Goal: Transaction & Acquisition: Purchase product/service

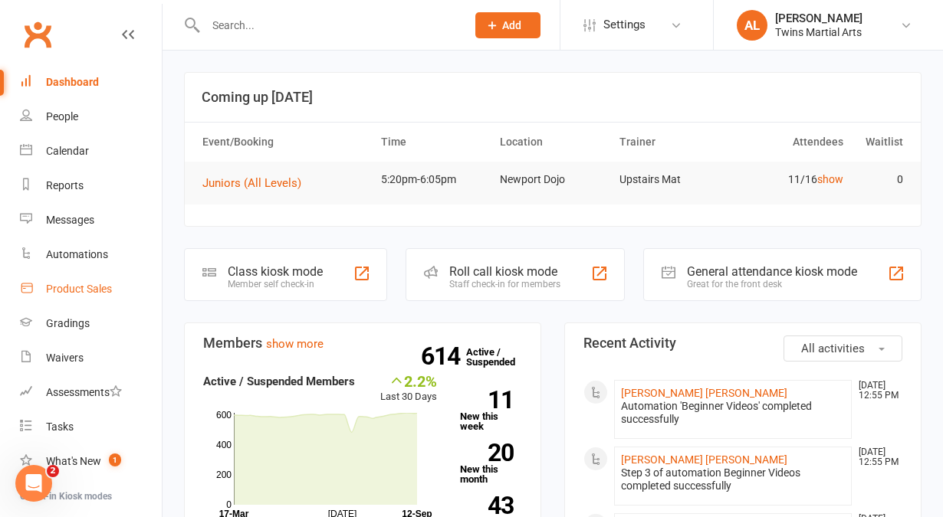
click at [47, 282] on link "Product Sales" at bounding box center [91, 289] width 142 height 34
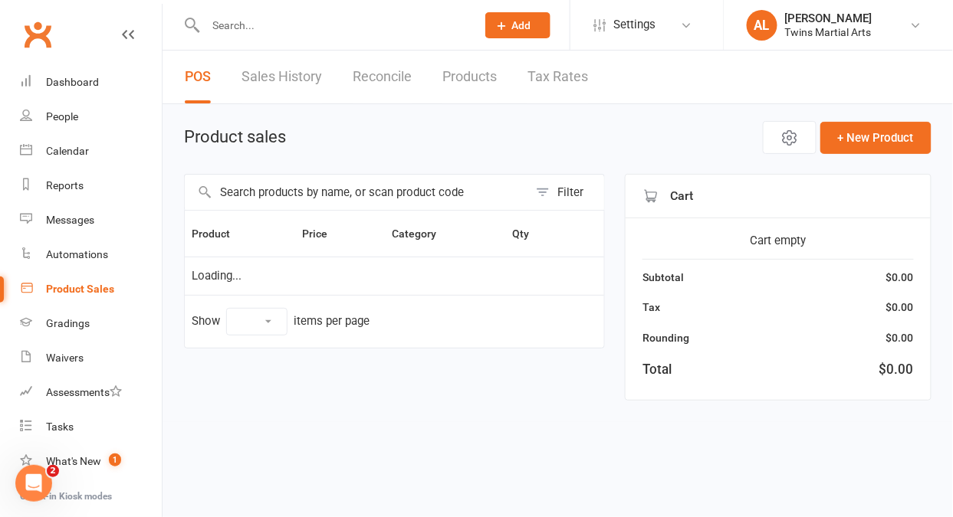
select select "10"
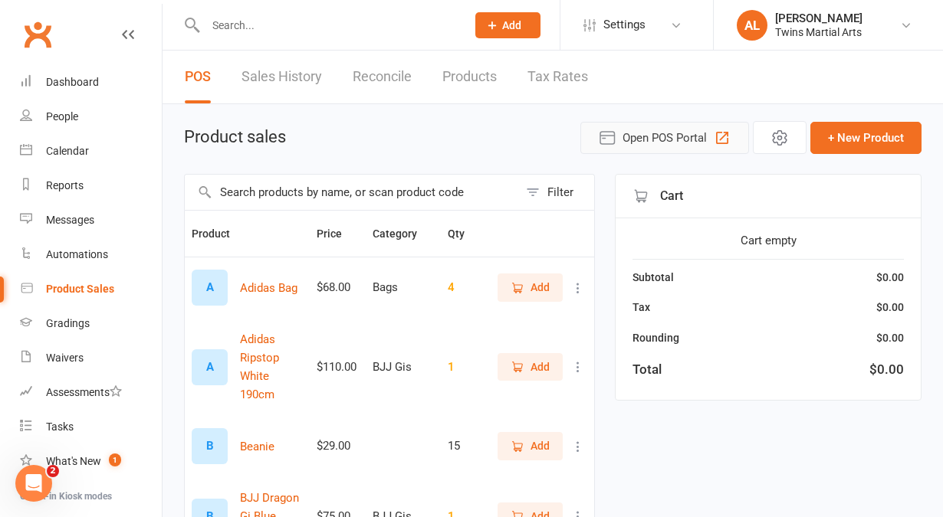
click at [645, 139] on span "Open POS Portal" at bounding box center [664, 138] width 84 height 18
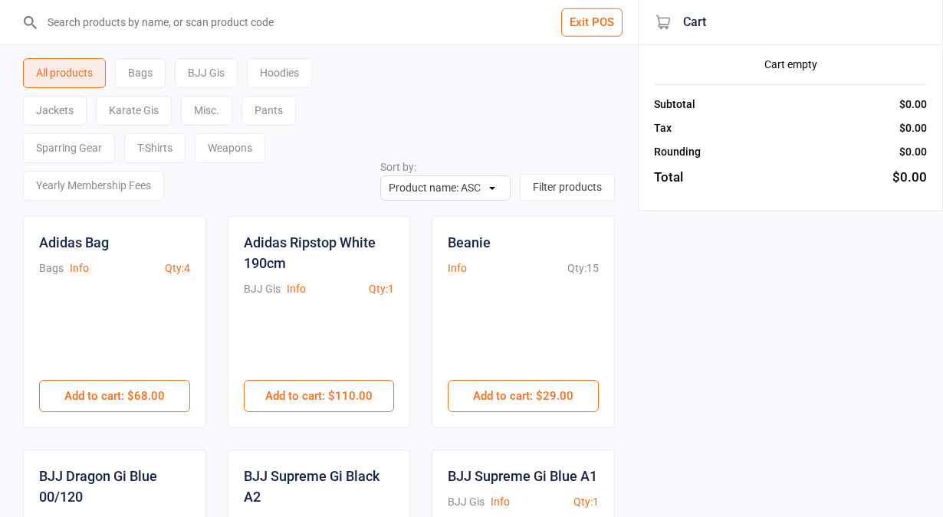
click at [143, 110] on div "Karate Gis" at bounding box center [134, 111] width 76 height 30
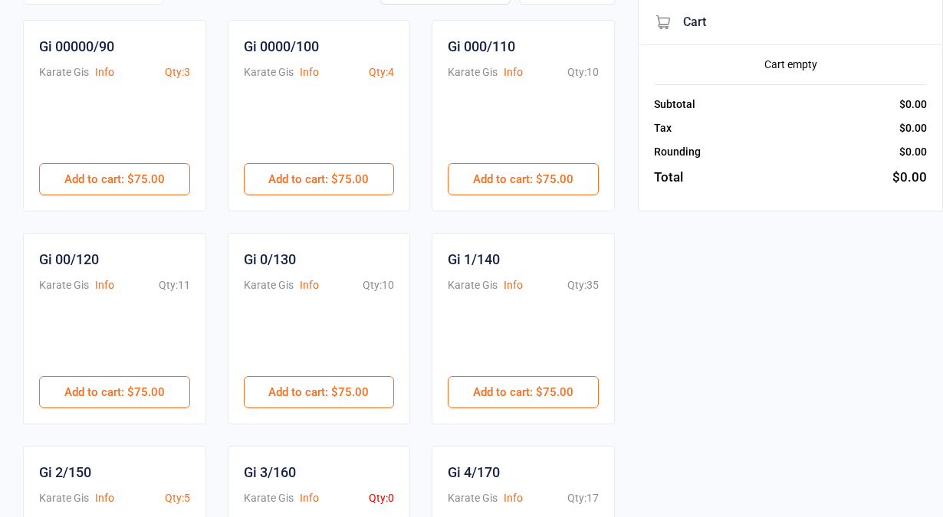
scroll to position [199, 0]
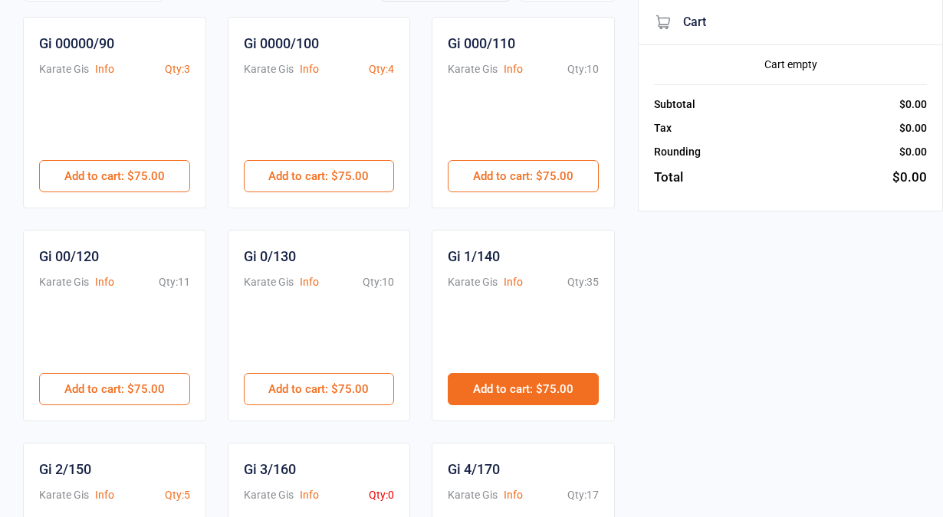
click at [514, 396] on button "Add to cart : $75.00" at bounding box center [523, 389] width 151 height 32
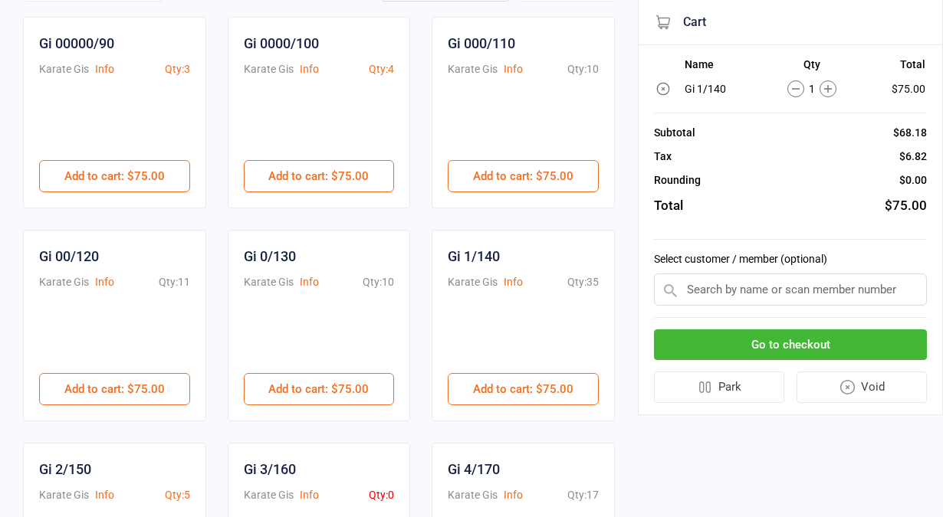
click at [700, 281] on input "text" at bounding box center [790, 290] width 273 height 32
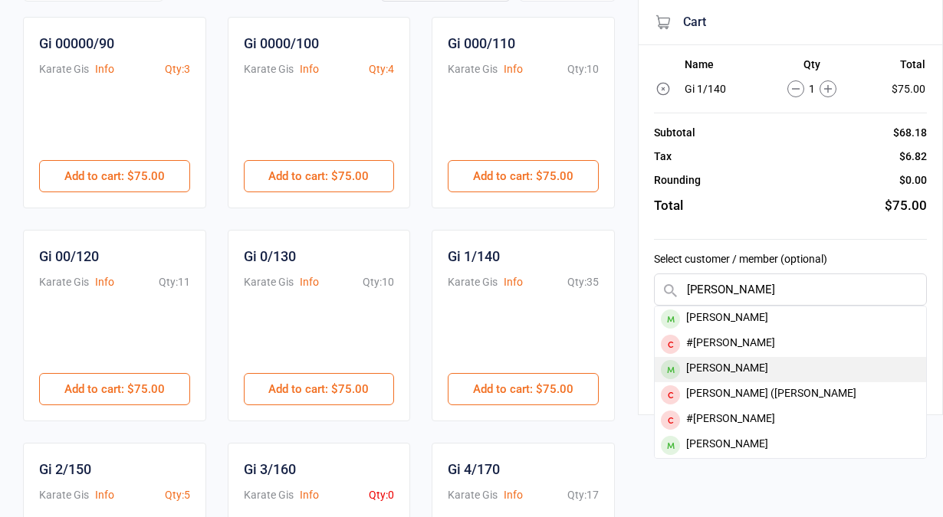
type input "Alfie C"
click at [697, 364] on div "[PERSON_NAME]" at bounding box center [790, 369] width 271 height 25
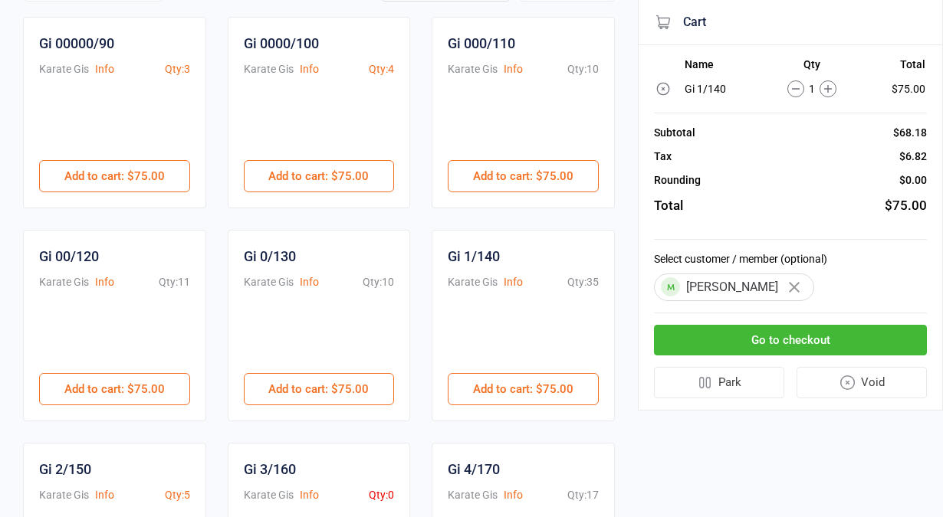
click at [701, 327] on button "Go to checkout" at bounding box center [790, 340] width 273 height 31
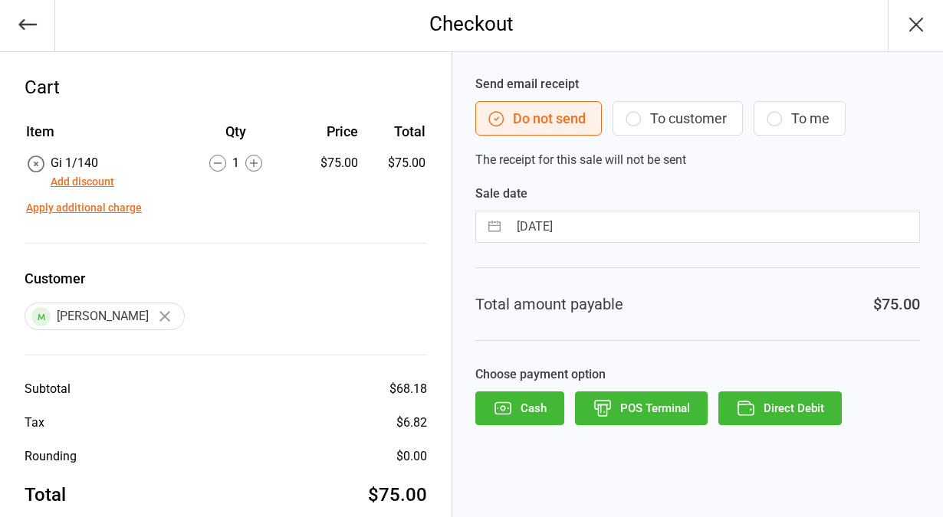
scroll to position [30, 0]
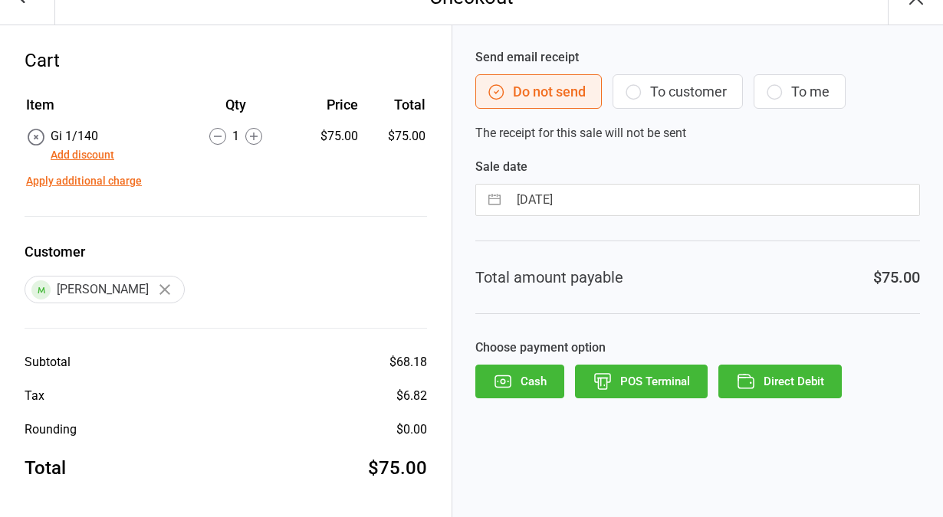
click at [661, 382] on button "POS Terminal" at bounding box center [641, 382] width 133 height 34
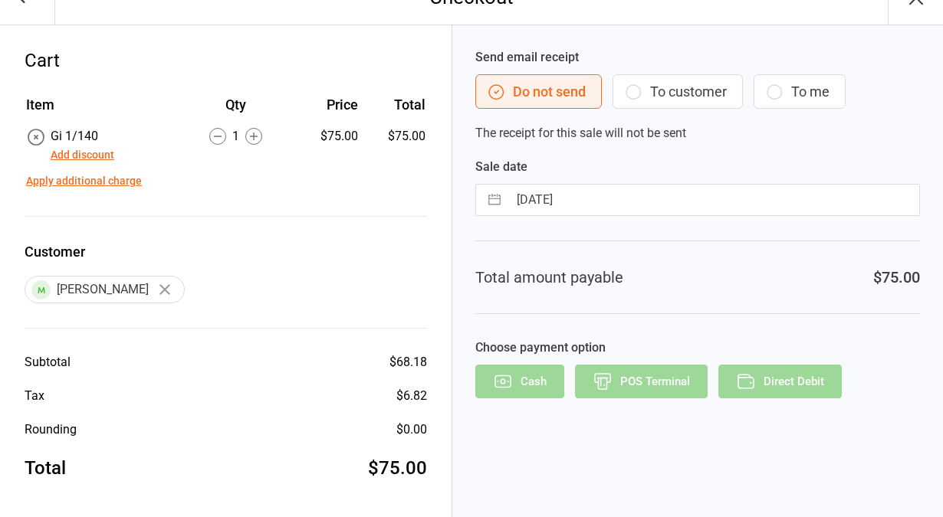
scroll to position [0, 0]
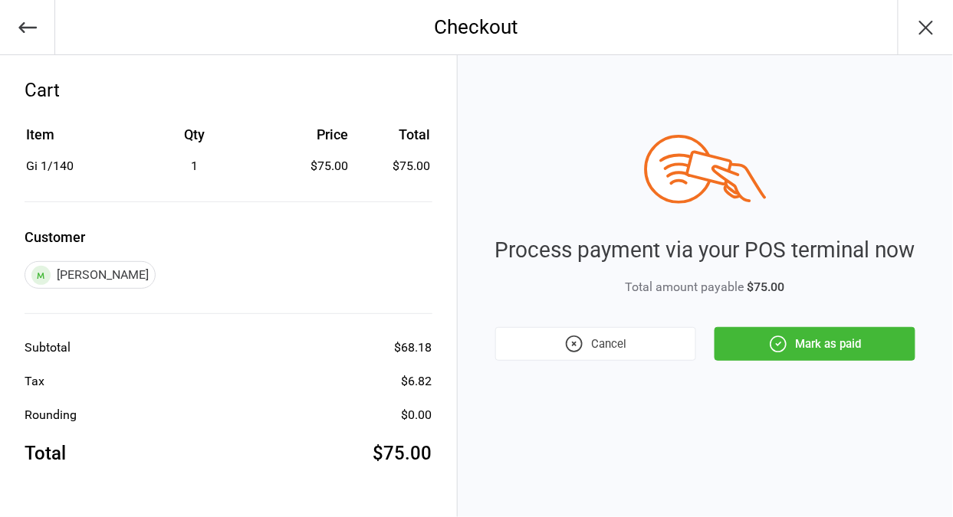
click at [773, 359] on button "Mark as paid" at bounding box center [814, 344] width 201 height 34
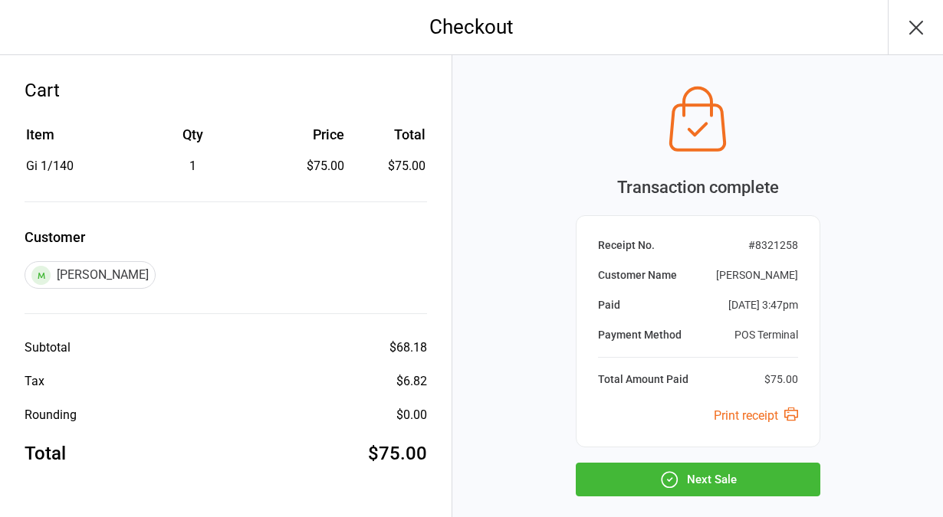
click at [666, 472] on icon "button" at bounding box center [668, 479] width 15 height 15
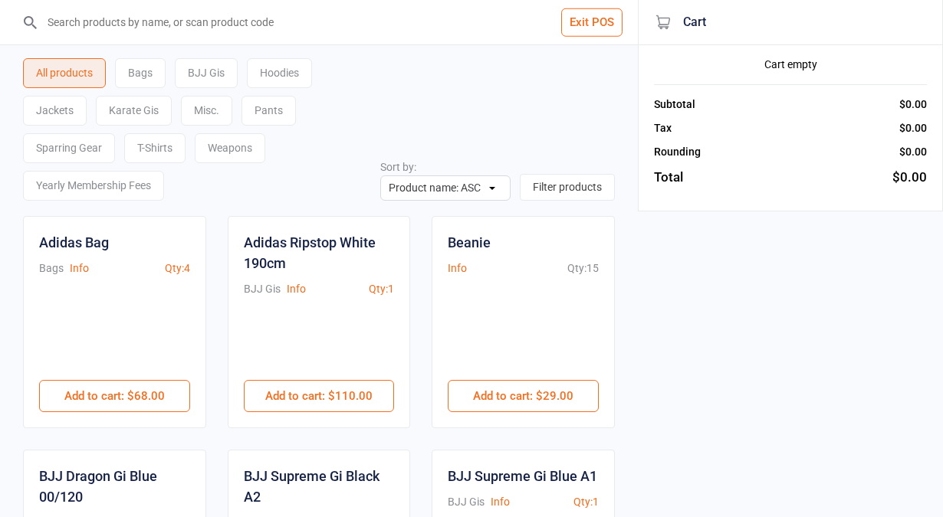
click at [590, 33] on button "Exit POS" at bounding box center [591, 22] width 61 height 28
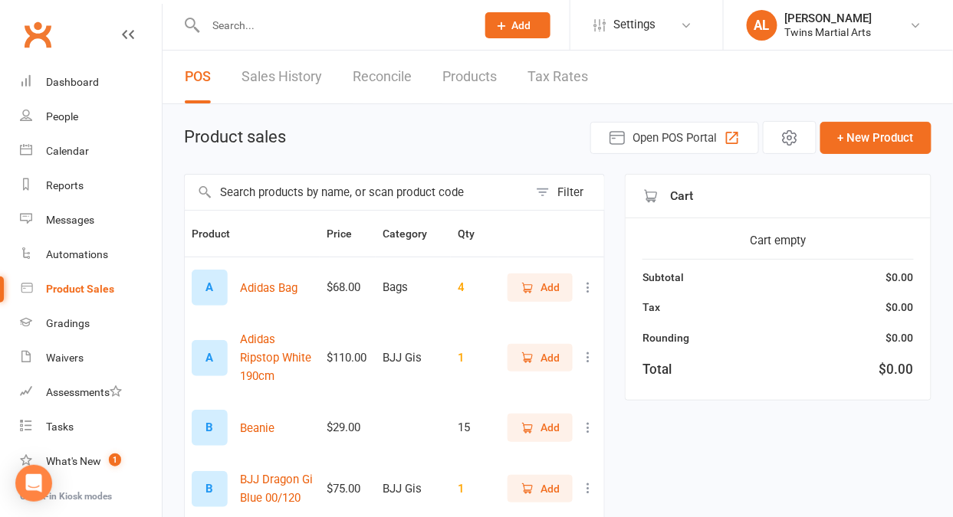
click at [290, 22] on input "text" at bounding box center [333, 25] width 264 height 21
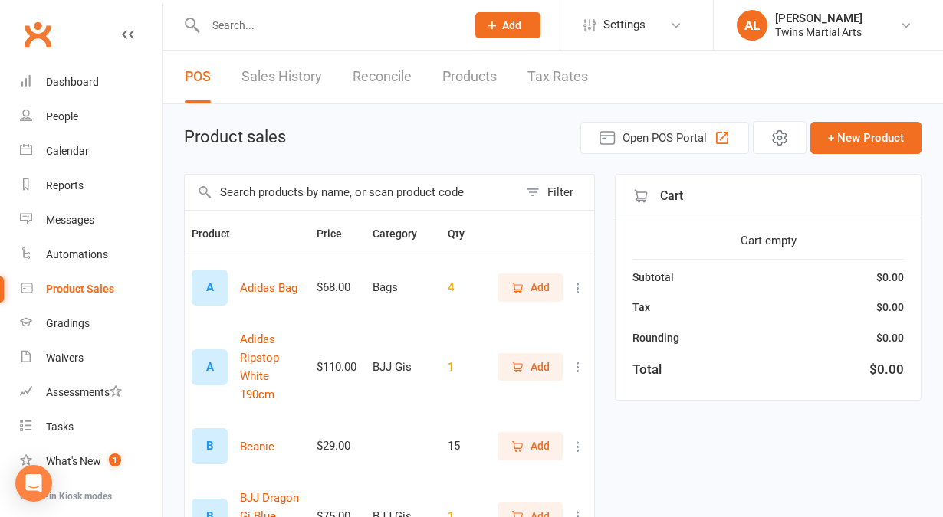
type input "O"
click at [43, 84] on link "Dashboard" at bounding box center [91, 82] width 142 height 34
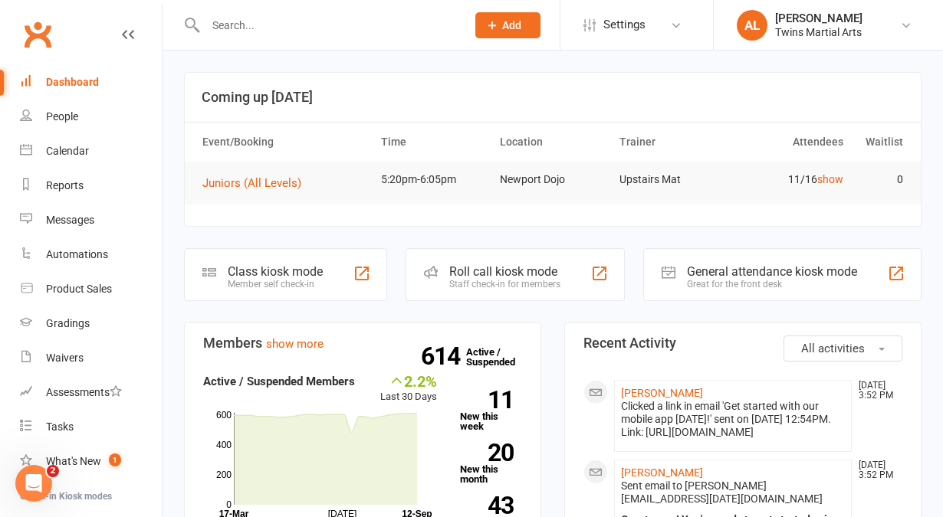
click at [245, 26] on input "text" at bounding box center [328, 25] width 254 height 21
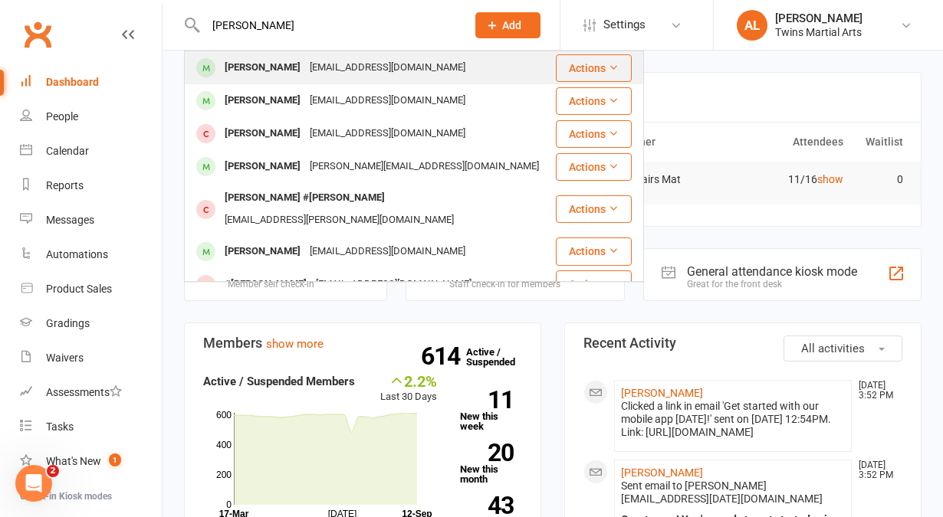
type input "Oscar Lee"
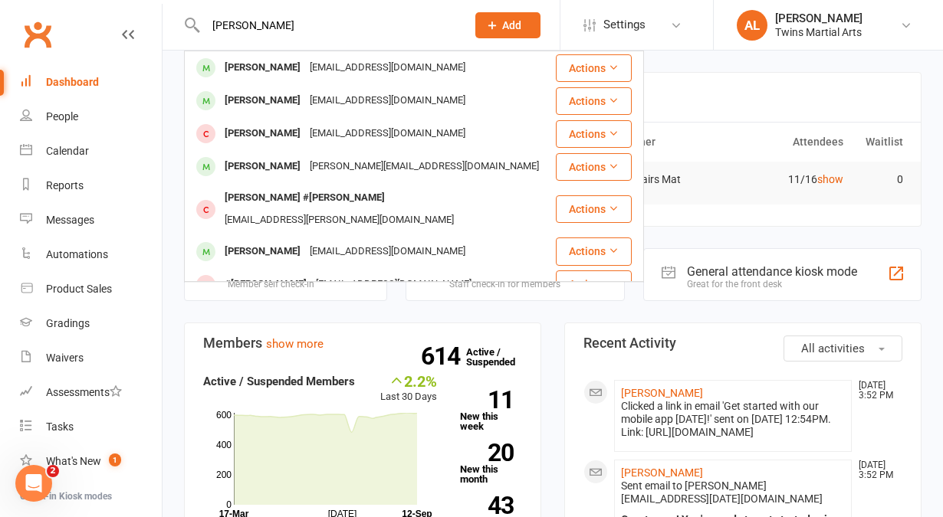
drag, startPoint x: 343, startPoint y: 25, endPoint x: 117, endPoint y: 31, distance: 227.0
click at [117, 4] on header "Oscar Lee Oscar Lee joelee.fam@gmail.com Actions Oscar Le hoaivu26@hotmail.com …" at bounding box center [471, 4] width 943 height 0
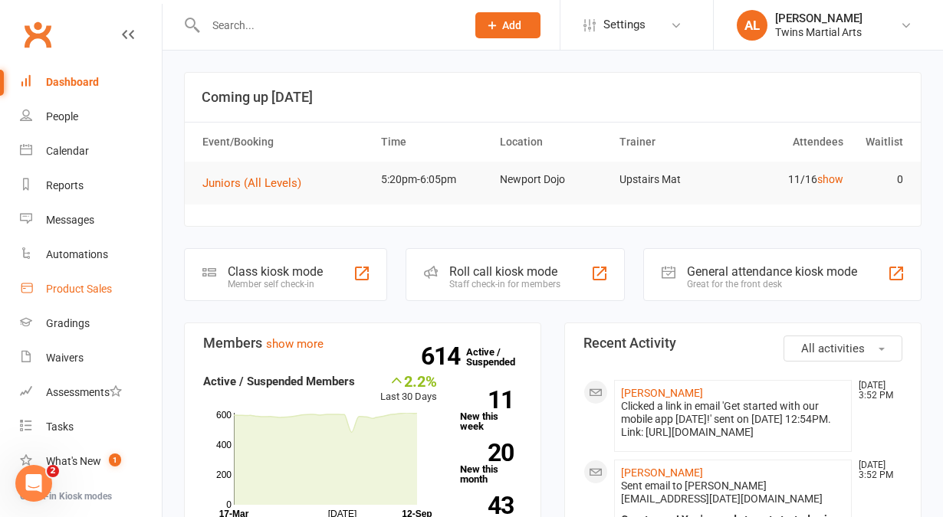
click at [62, 281] on link "Product Sales" at bounding box center [91, 289] width 142 height 34
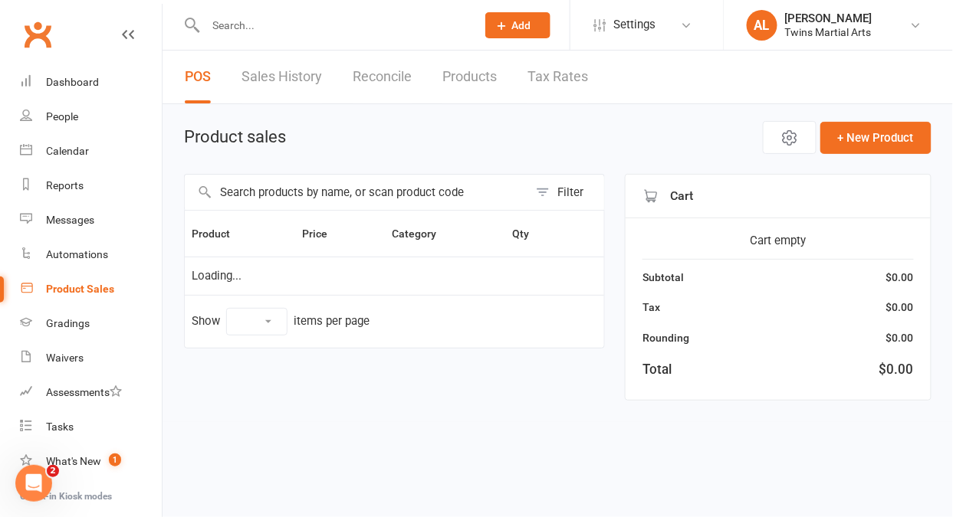
select select "10"
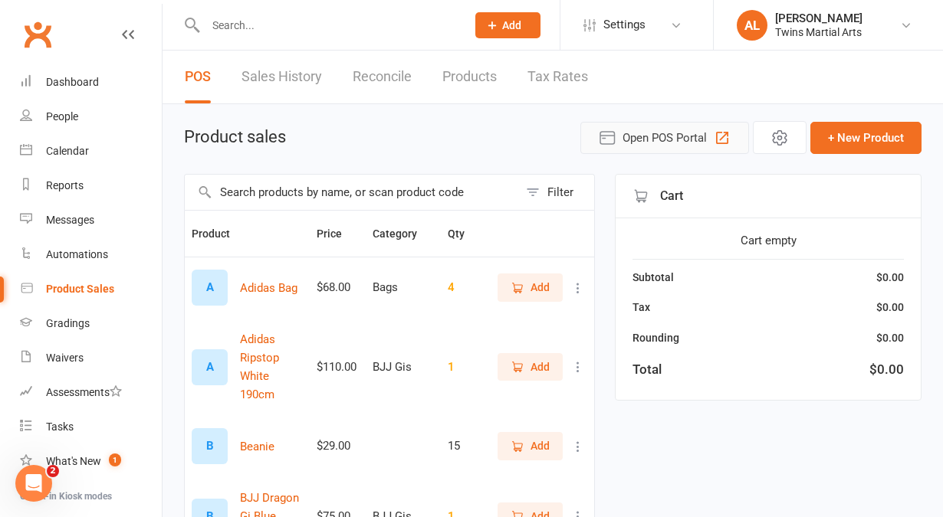
click at [673, 147] on button "Open POS Portal" at bounding box center [664, 138] width 169 height 32
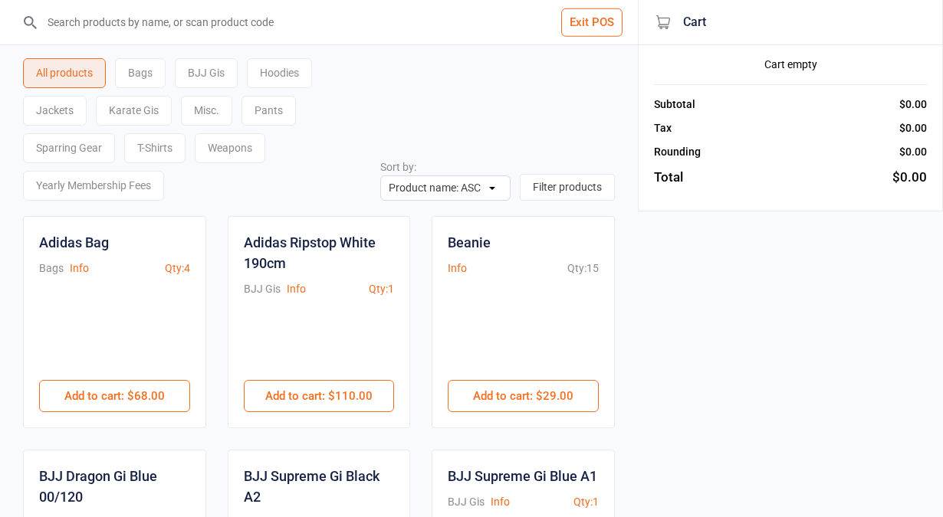
click at [200, 81] on div "BJJ Gis" at bounding box center [206, 73] width 63 height 30
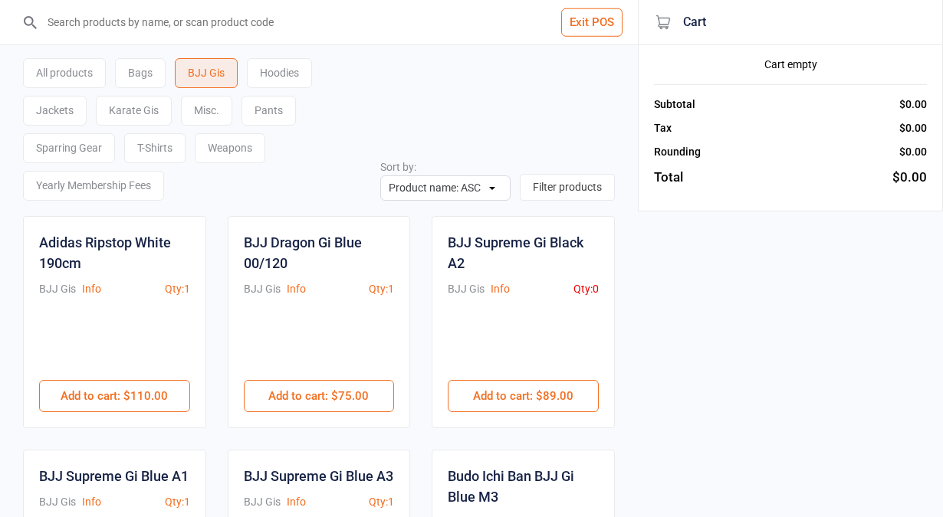
click at [133, 111] on div "Karate Gis" at bounding box center [134, 111] width 76 height 30
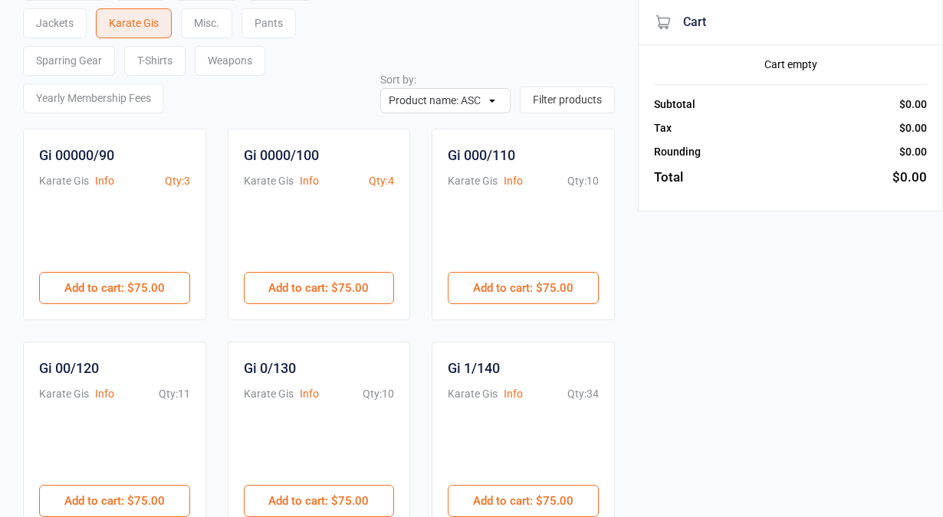
scroll to position [160, 0]
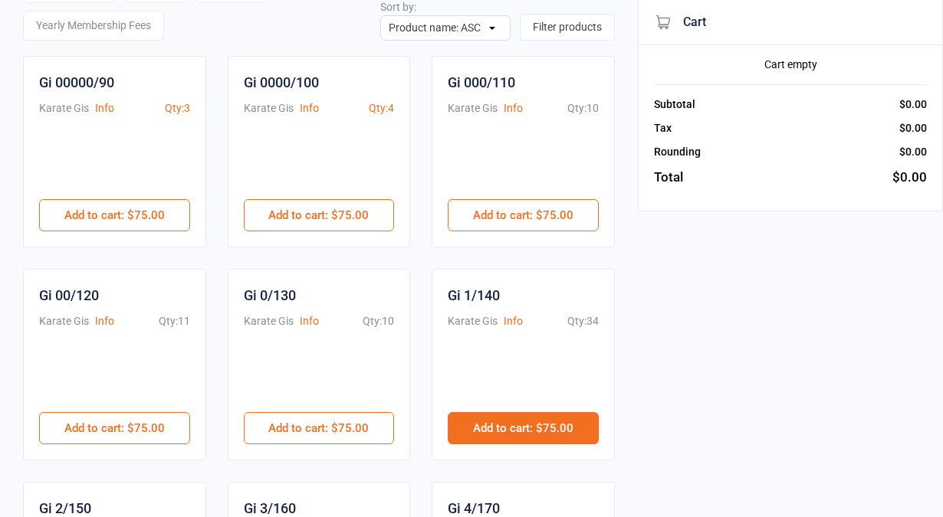
click at [519, 415] on button "Add to cart : $75.00" at bounding box center [523, 428] width 151 height 32
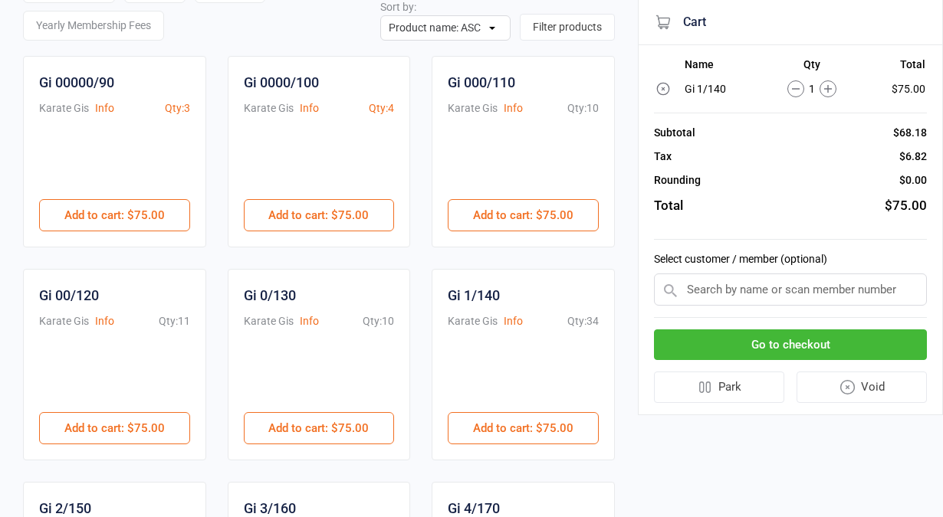
click at [725, 283] on input "text" at bounding box center [790, 290] width 273 height 32
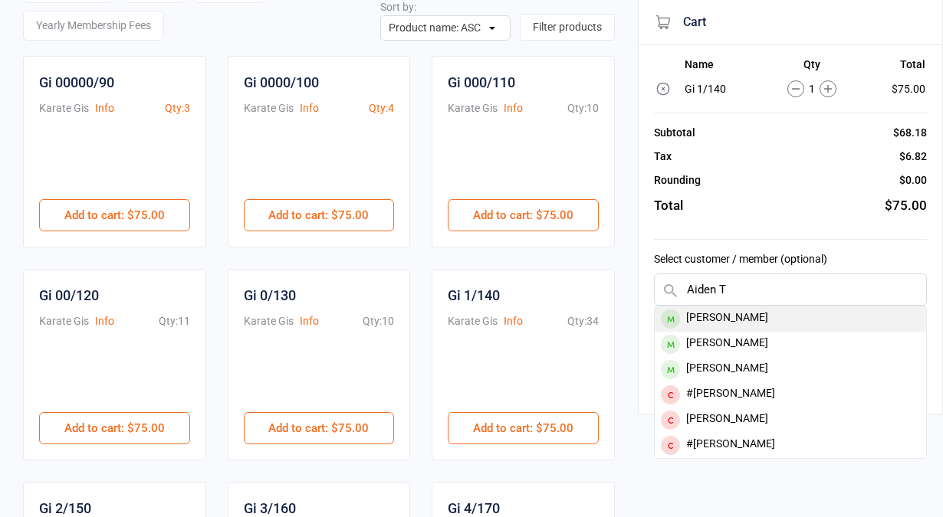
type input "Aiden T"
click at [724, 312] on div "Aiden Chew" at bounding box center [790, 319] width 271 height 25
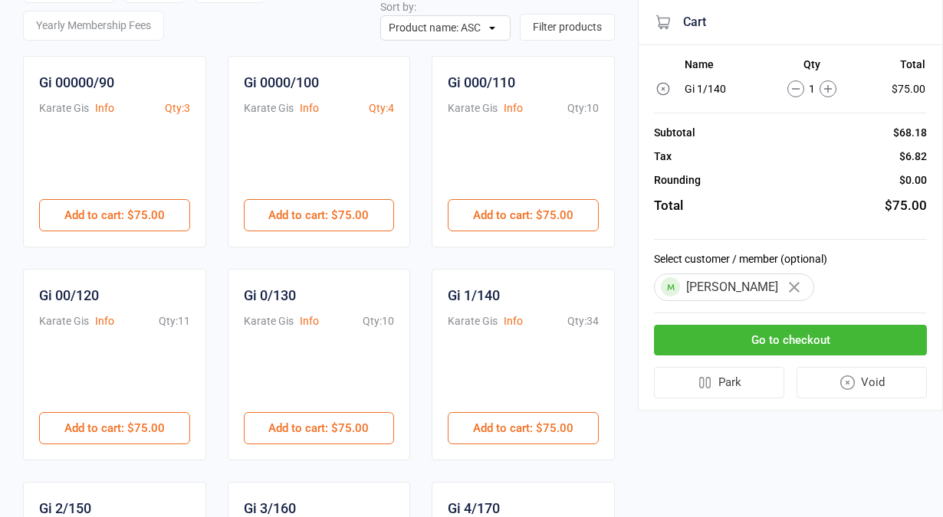
click at [747, 337] on button "Go to checkout" at bounding box center [790, 340] width 273 height 31
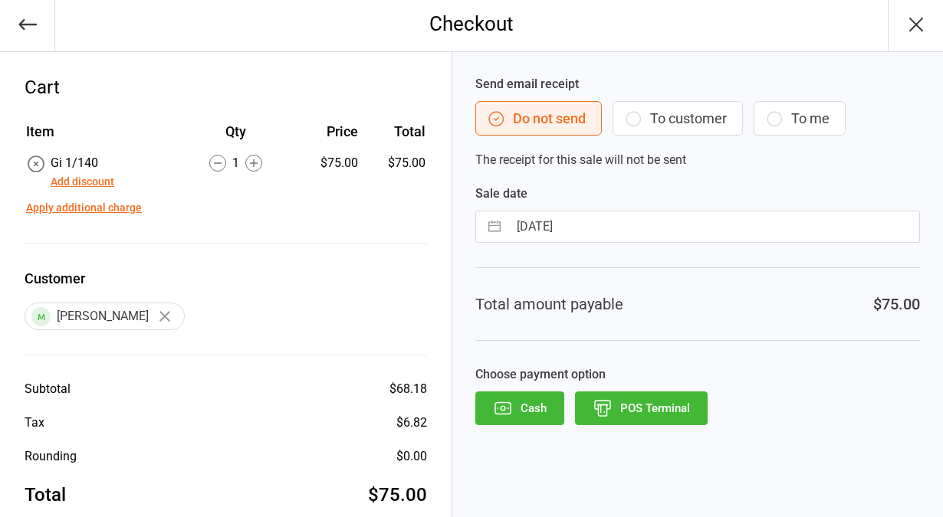
scroll to position [30, 0]
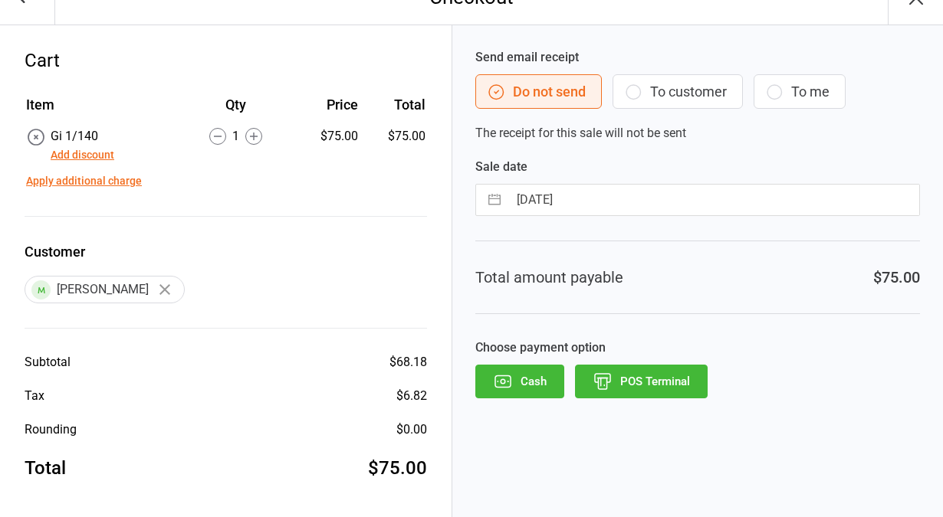
click at [658, 376] on button "POS Terminal" at bounding box center [641, 382] width 133 height 34
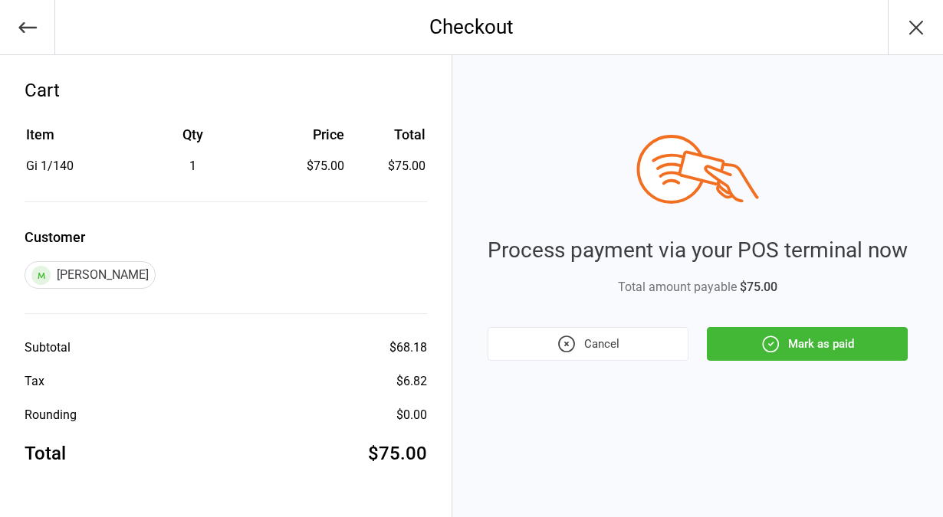
scroll to position [0, 0]
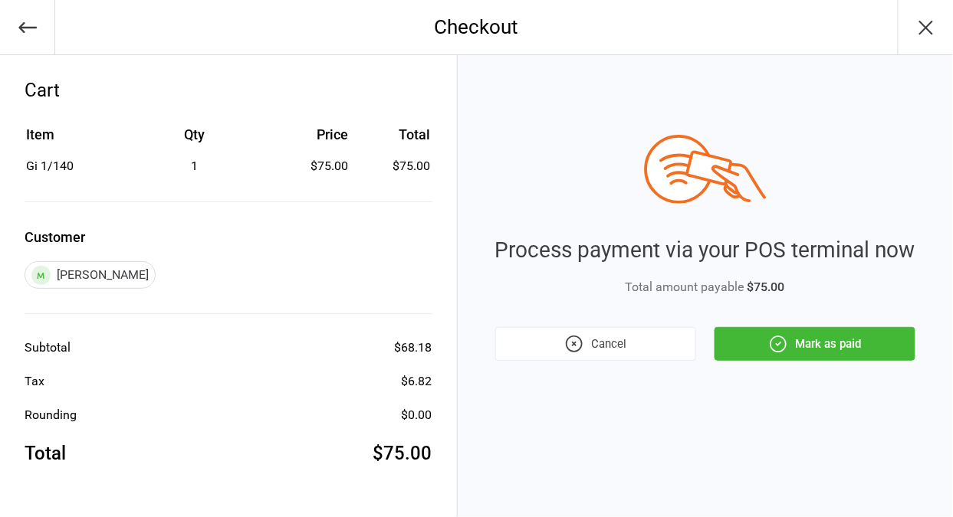
click at [811, 341] on button "Mark as paid" at bounding box center [814, 344] width 201 height 34
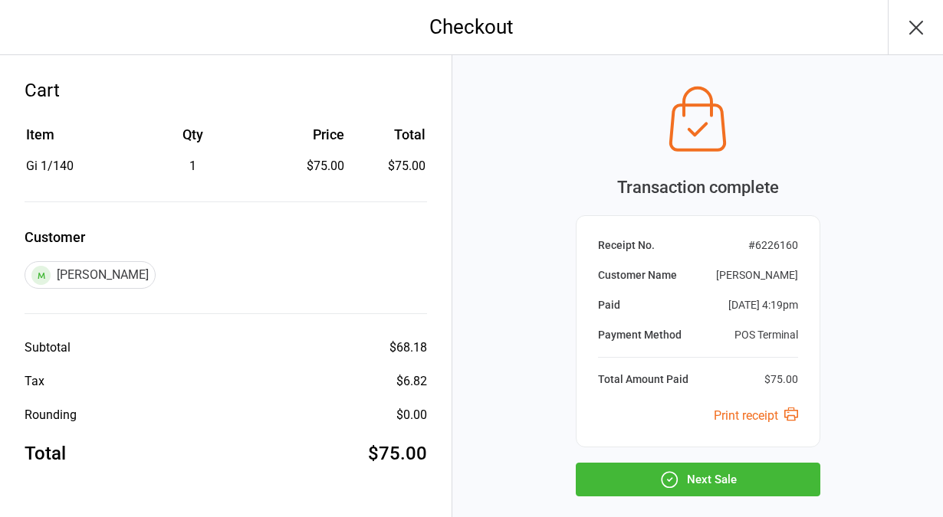
click at [684, 469] on button "Next Sale" at bounding box center [698, 480] width 245 height 34
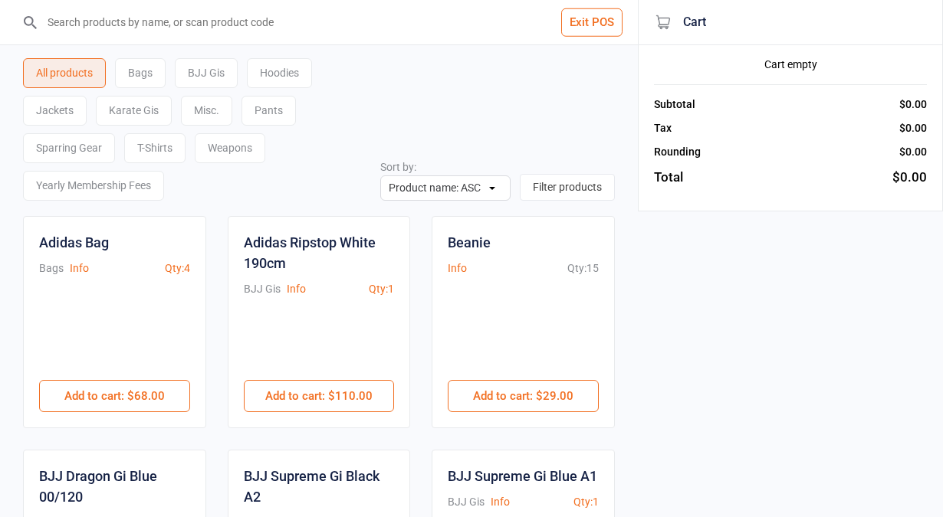
click at [577, 30] on button "Exit POS" at bounding box center [591, 22] width 61 height 28
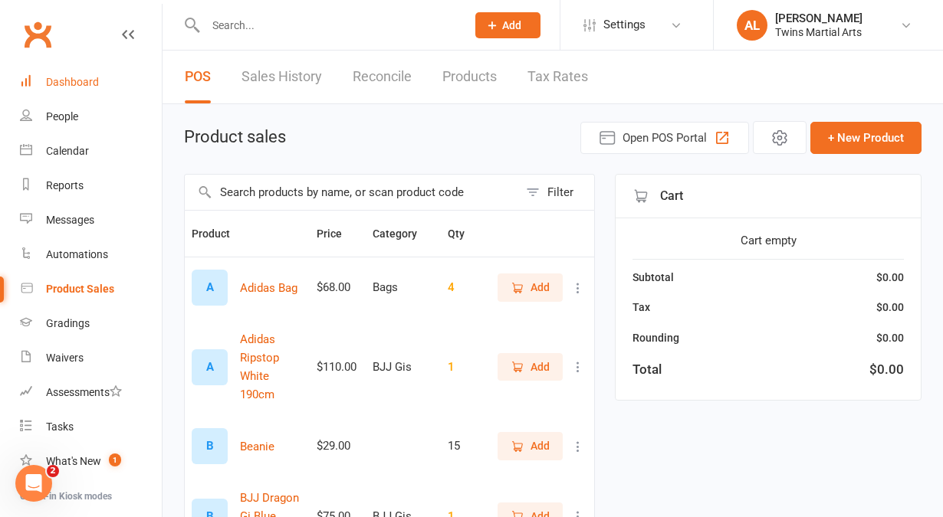
click at [80, 74] on link "Dashboard" at bounding box center [91, 82] width 142 height 34
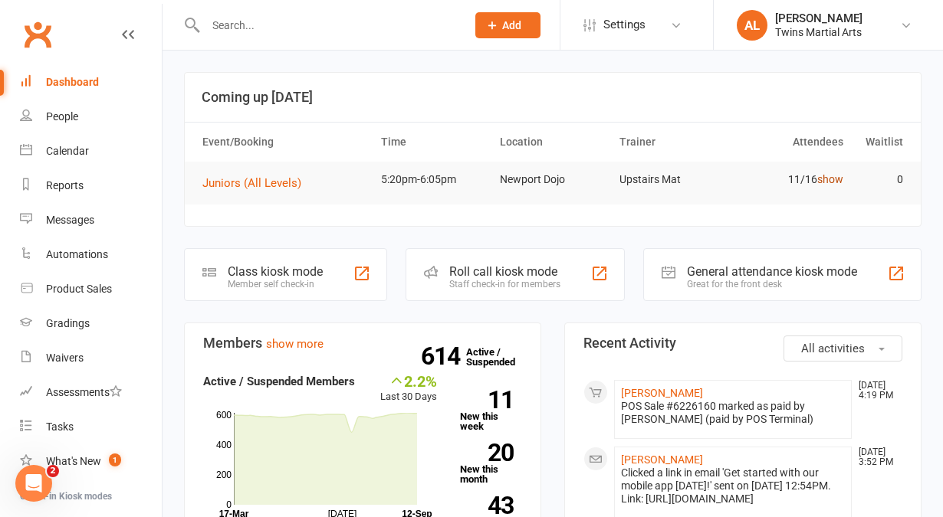
click at [833, 179] on link "show" at bounding box center [830, 179] width 26 height 12
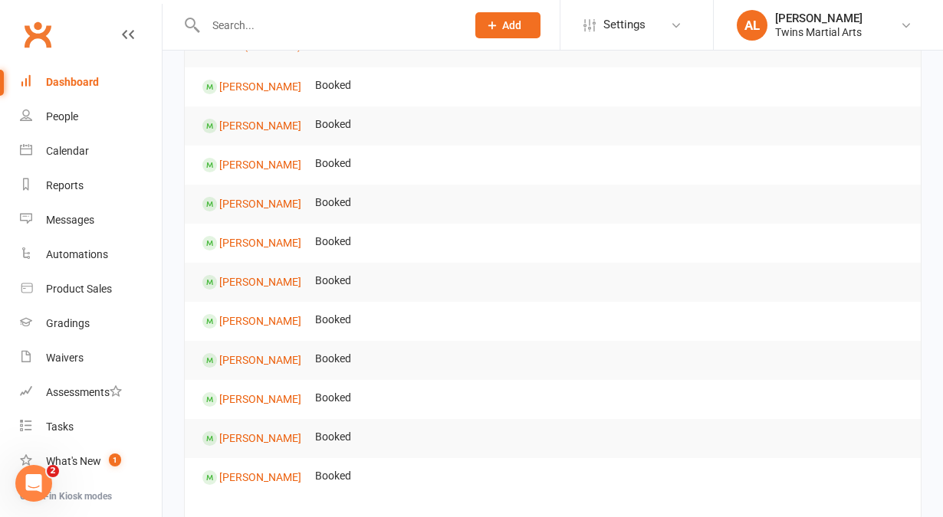
scroll to position [133, 0]
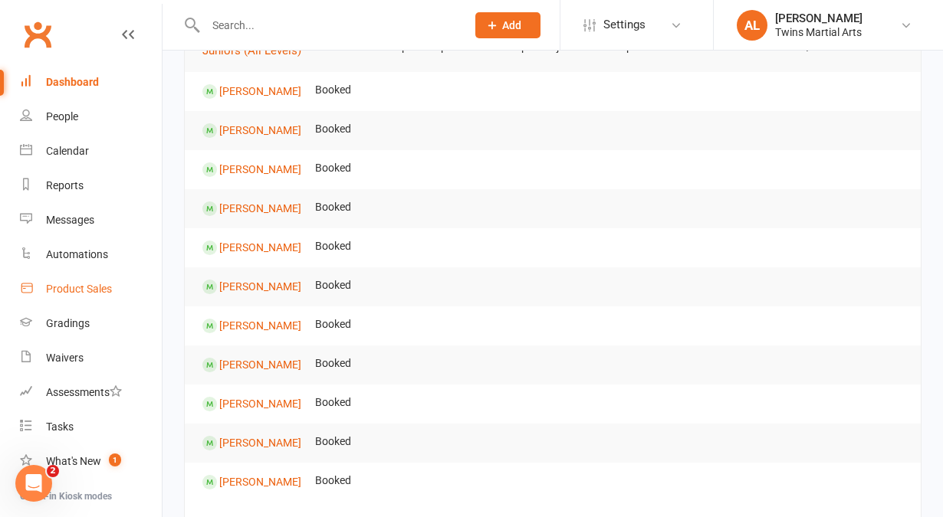
click at [48, 292] on div "Product Sales" at bounding box center [79, 289] width 66 height 12
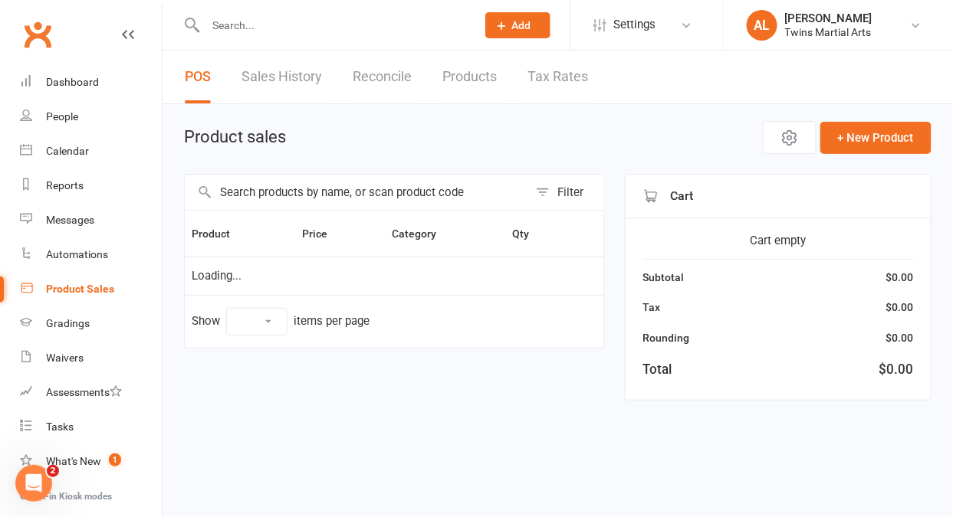
select select "10"
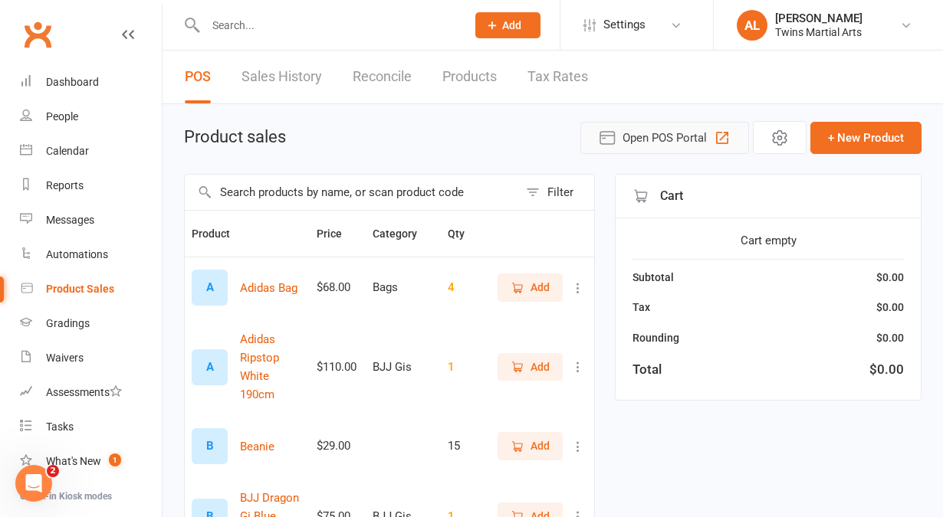
click at [671, 136] on span "Open POS Portal" at bounding box center [664, 138] width 84 height 18
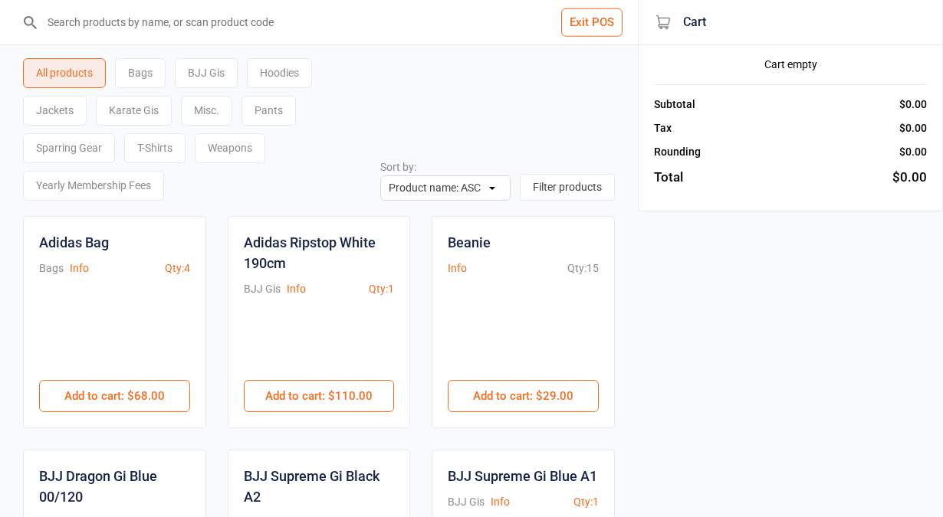
click at [130, 106] on div "Karate Gis" at bounding box center [134, 111] width 76 height 30
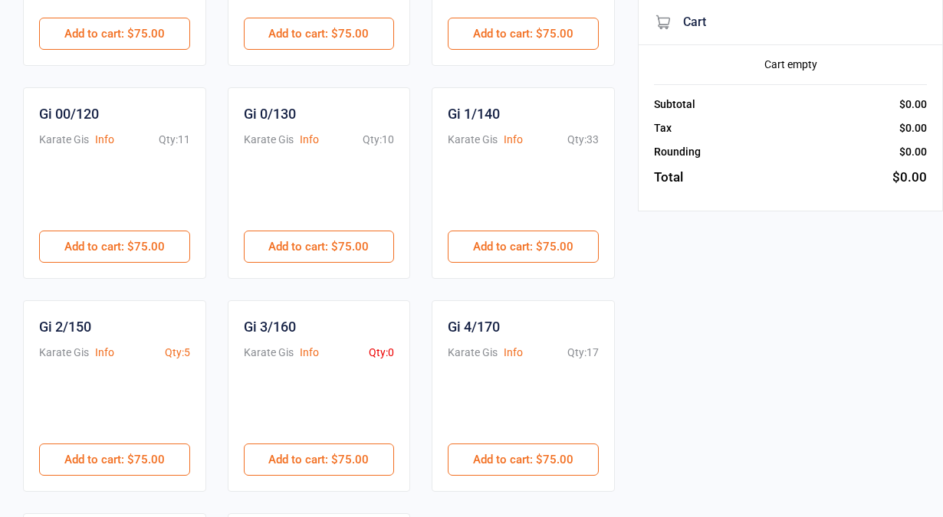
scroll to position [343, 0]
click at [327, 455] on button "Add to cart : $75.00" at bounding box center [319, 459] width 151 height 32
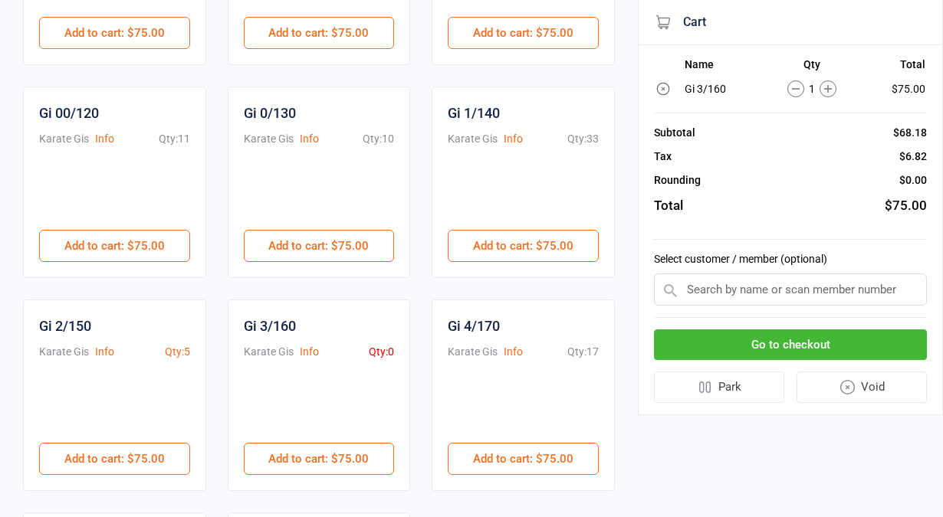
click at [724, 287] on input "text" at bounding box center [790, 290] width 273 height 32
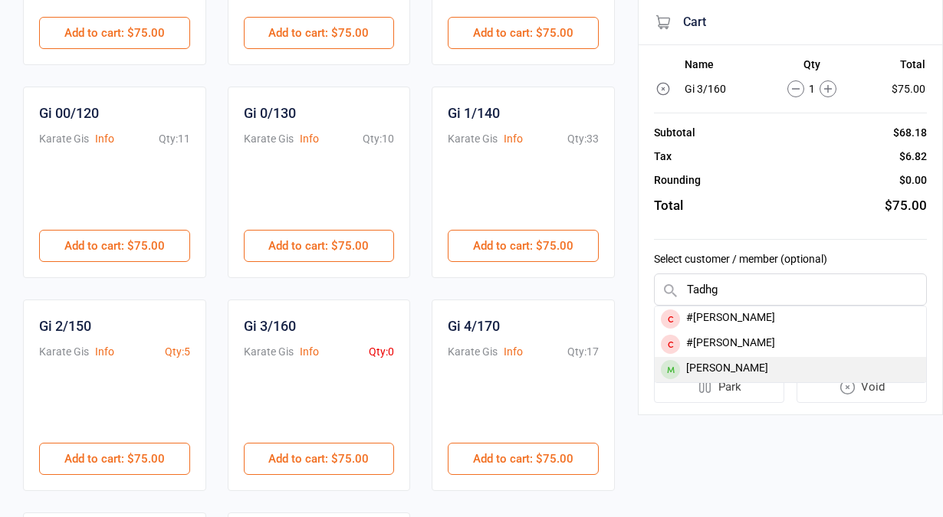
type input "Tadhg"
click at [682, 368] on div "Tadhg Cunningham" at bounding box center [790, 369] width 271 height 25
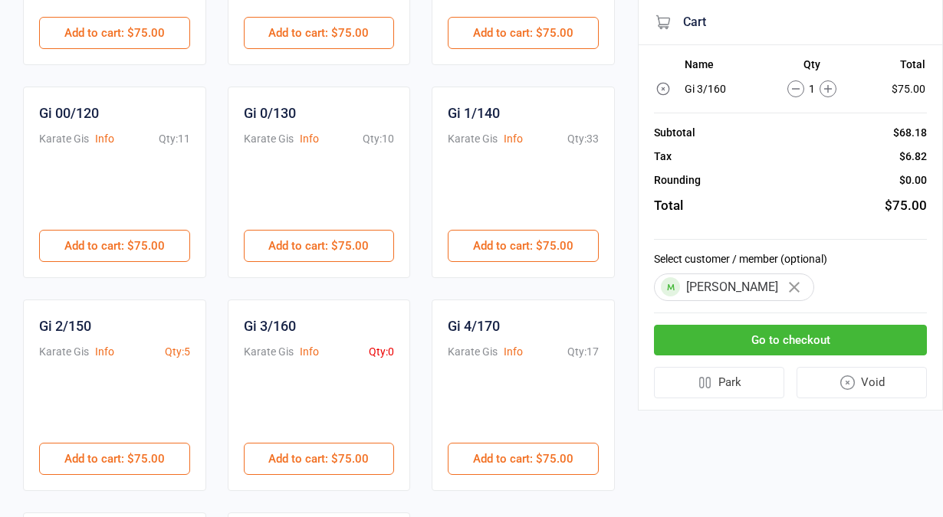
click at [806, 339] on button "Go to checkout" at bounding box center [790, 340] width 273 height 31
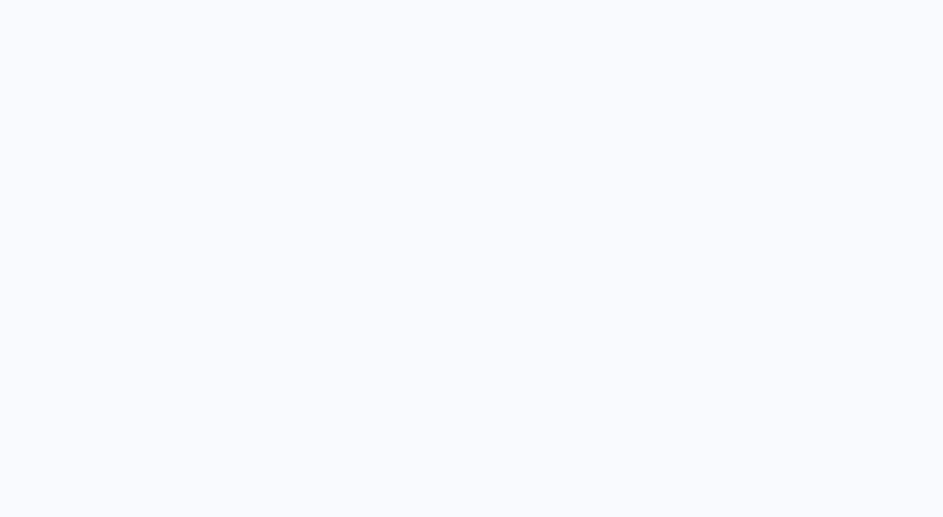
scroll to position [30, 0]
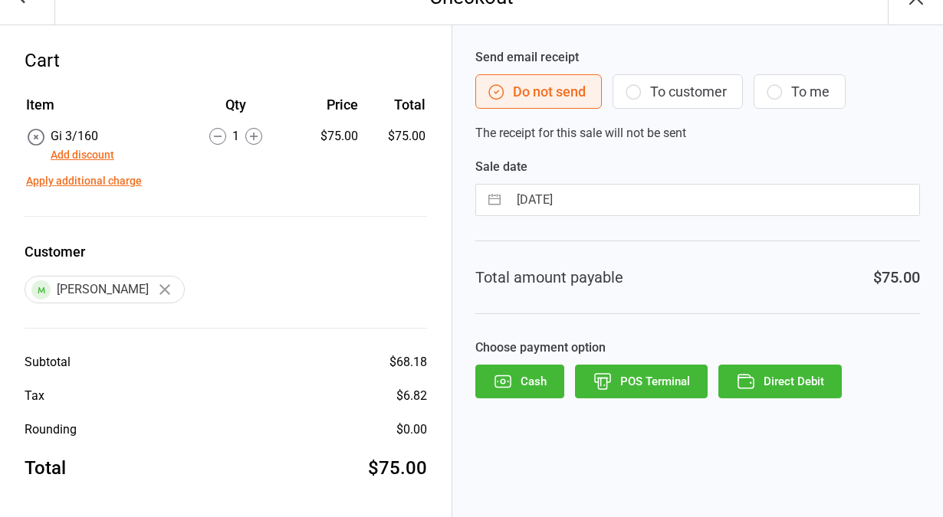
click at [67, 159] on button "Add discount" at bounding box center [83, 155] width 64 height 16
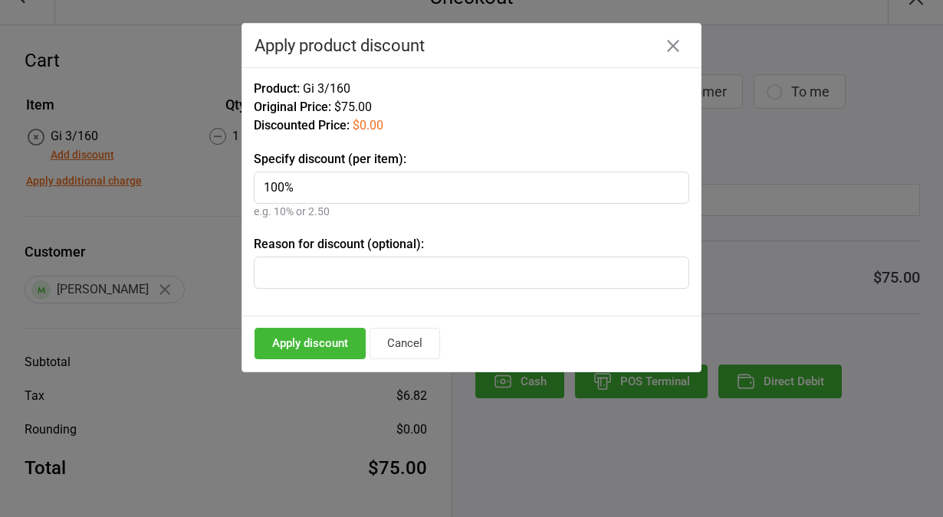
type input "100%"
click at [300, 343] on button "Apply discount" at bounding box center [309, 343] width 111 height 31
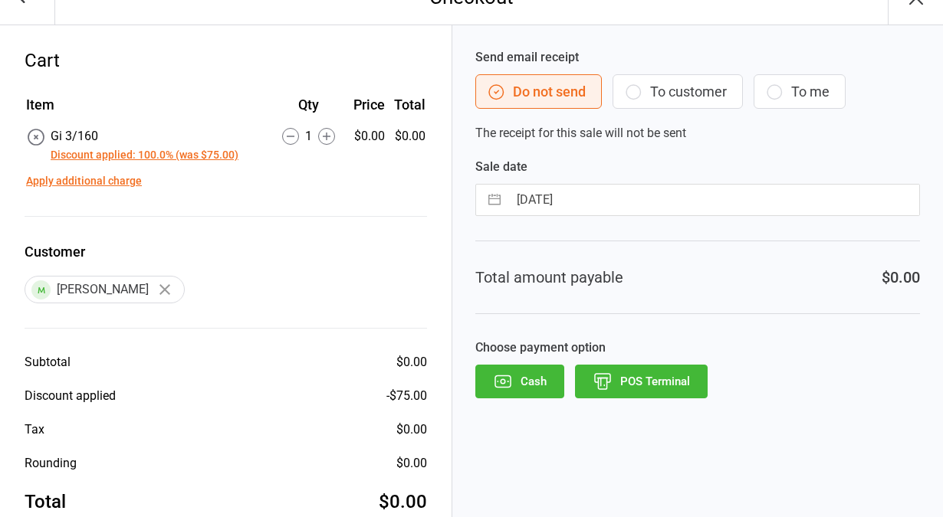
click at [625, 385] on button "POS Terminal" at bounding box center [641, 382] width 133 height 34
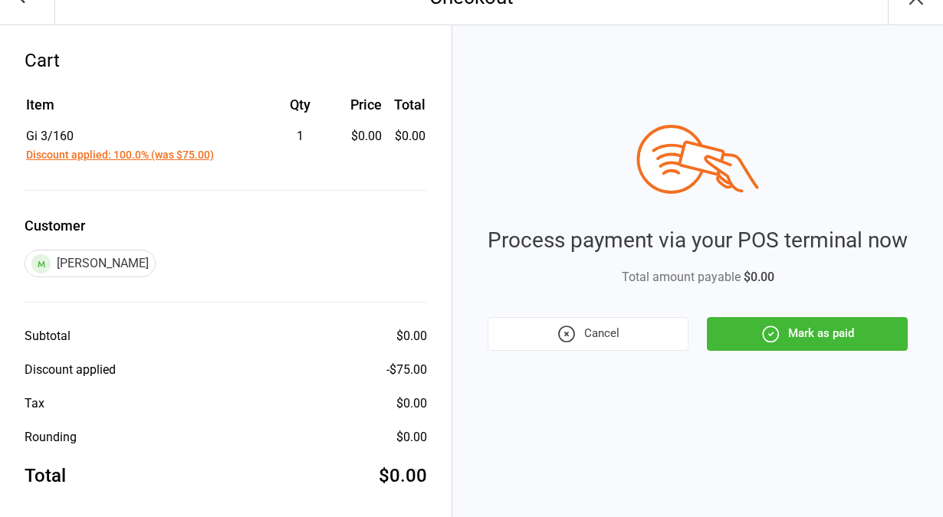
click at [752, 333] on button "Mark as paid" at bounding box center [807, 334] width 201 height 34
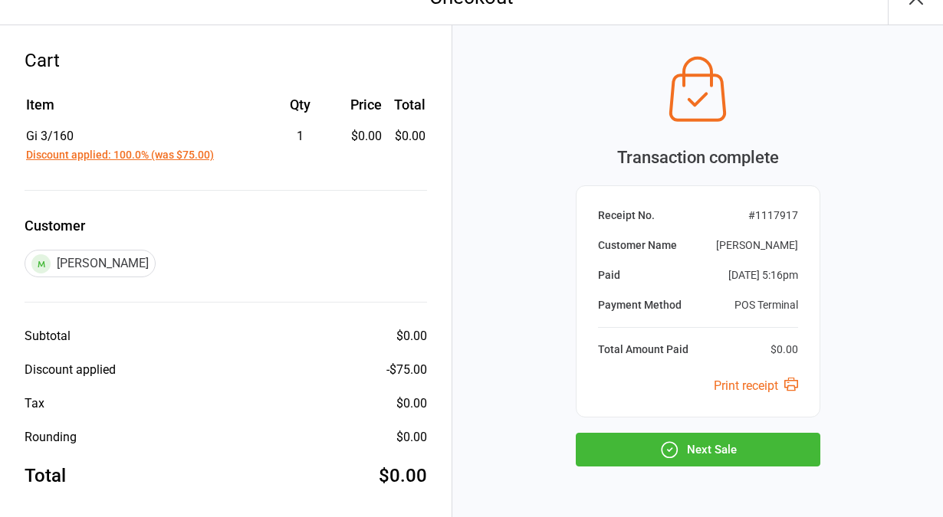
click at [642, 455] on button "Next Sale" at bounding box center [698, 450] width 245 height 34
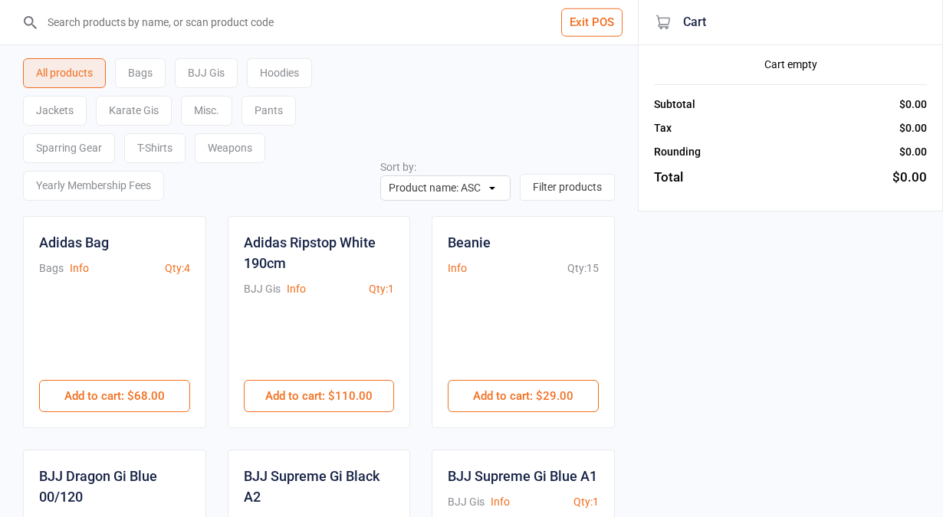
click at [591, 19] on button "Exit POS" at bounding box center [591, 22] width 61 height 28
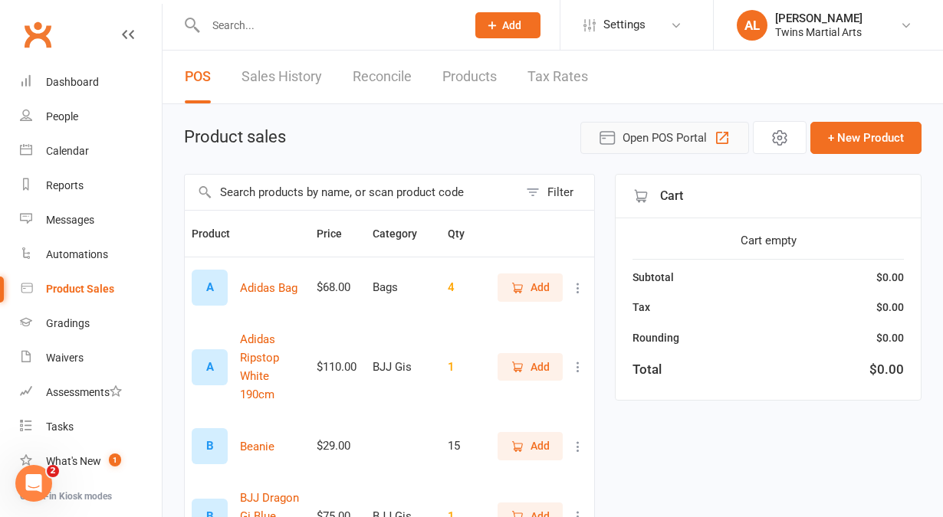
click at [644, 136] on span "Open POS Portal" at bounding box center [664, 138] width 84 height 18
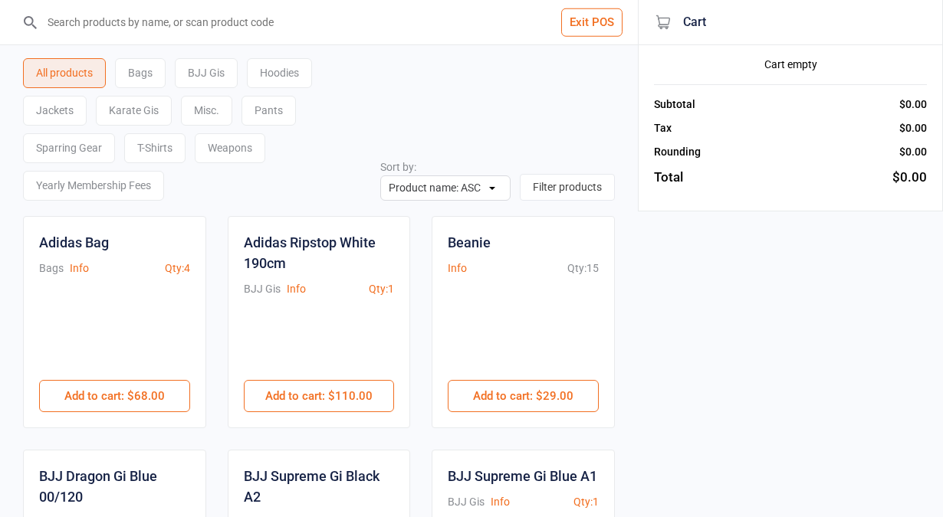
click at [277, 84] on div "Hoodies" at bounding box center [279, 73] width 65 height 30
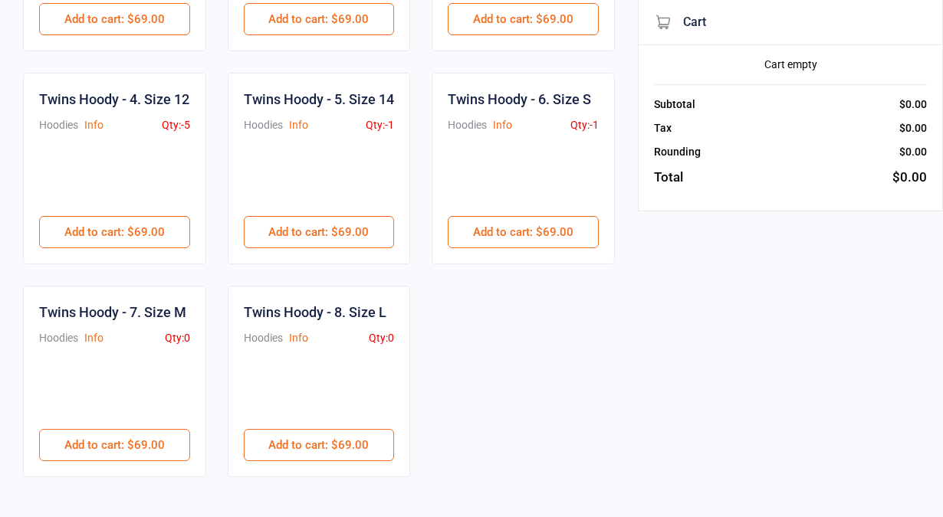
scroll to position [342, 0]
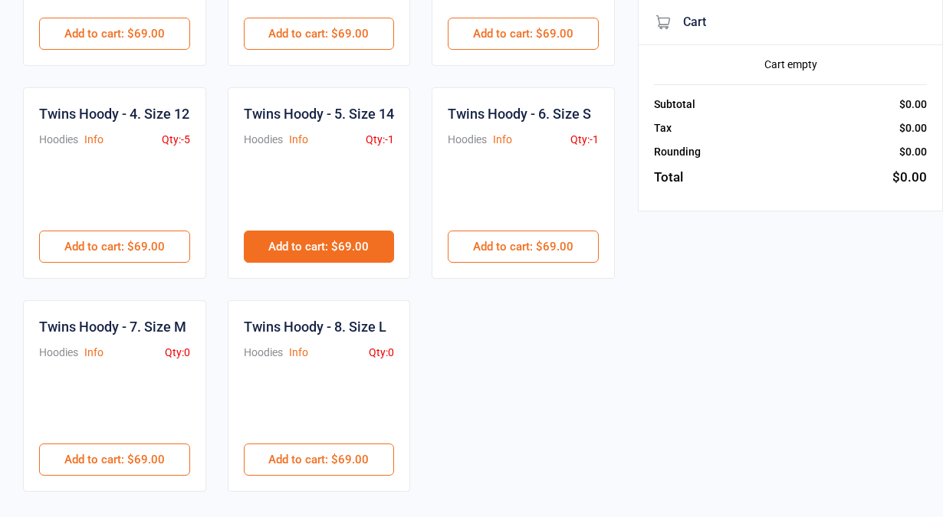
click at [351, 263] on button "Add to cart : $69.00" at bounding box center [319, 247] width 151 height 32
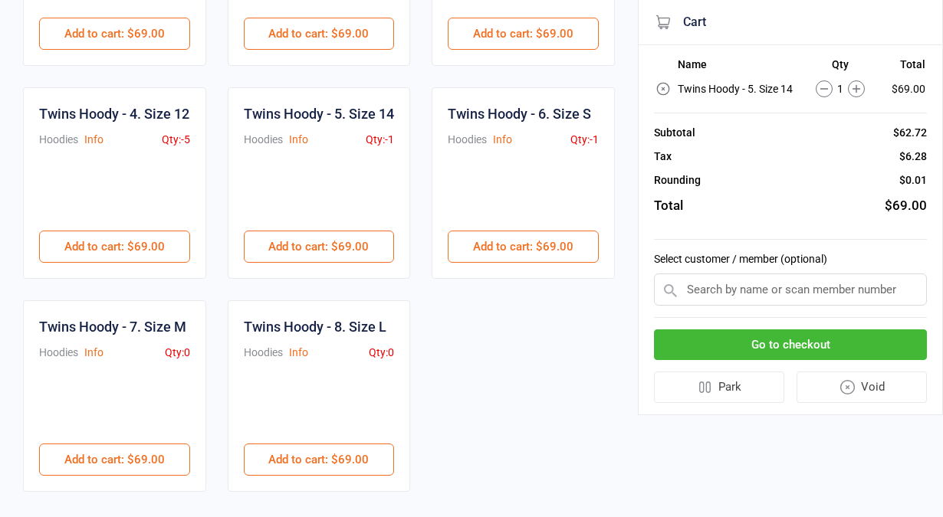
click at [814, 290] on input "text" at bounding box center [790, 290] width 273 height 32
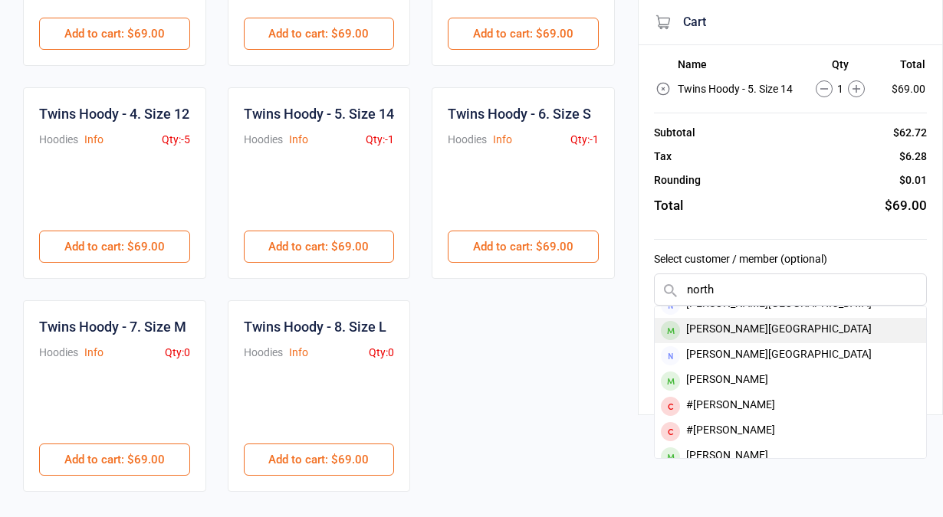
scroll to position [75, 0]
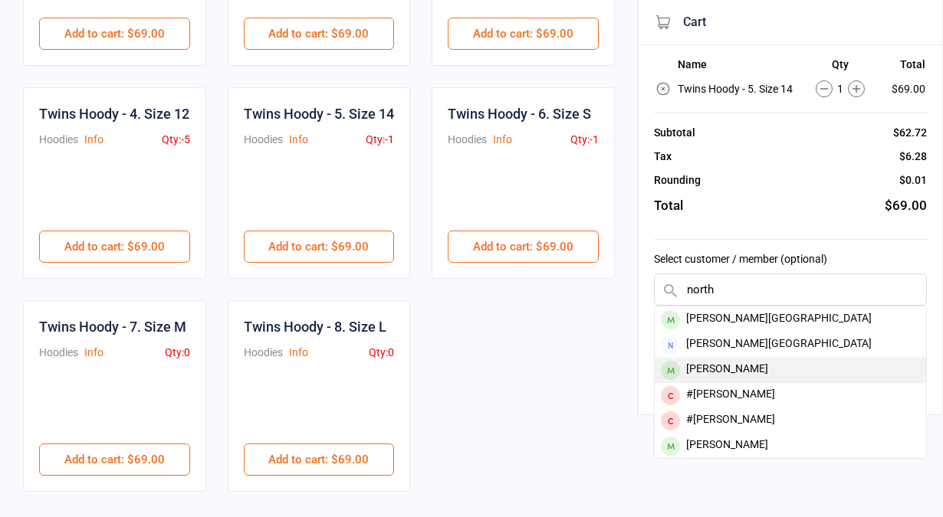
type input "north"
click at [730, 368] on div "[PERSON_NAME]" at bounding box center [790, 370] width 271 height 25
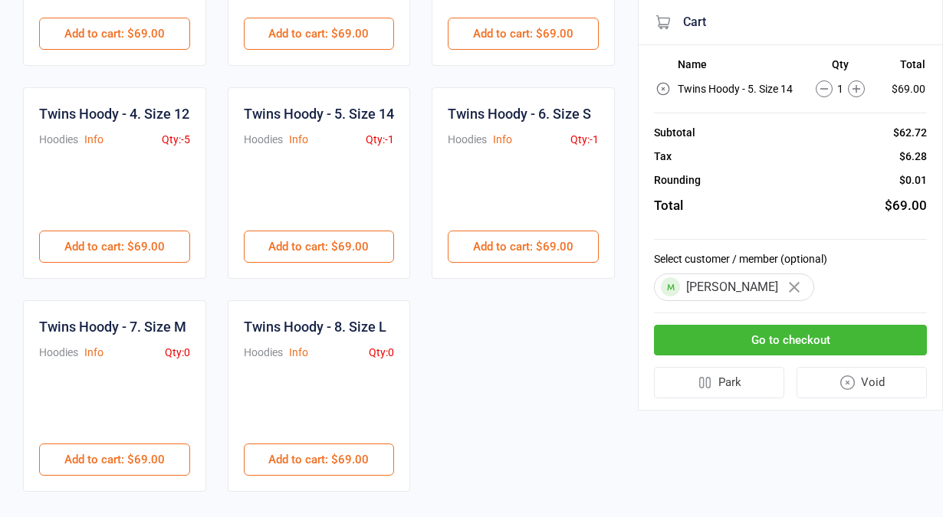
click at [809, 339] on button "Go to checkout" at bounding box center [790, 340] width 273 height 31
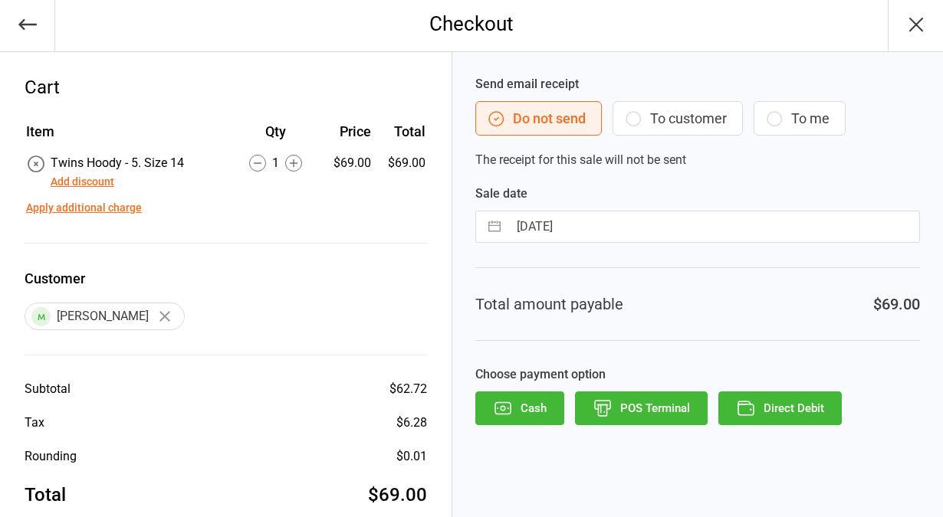
scroll to position [30, 0]
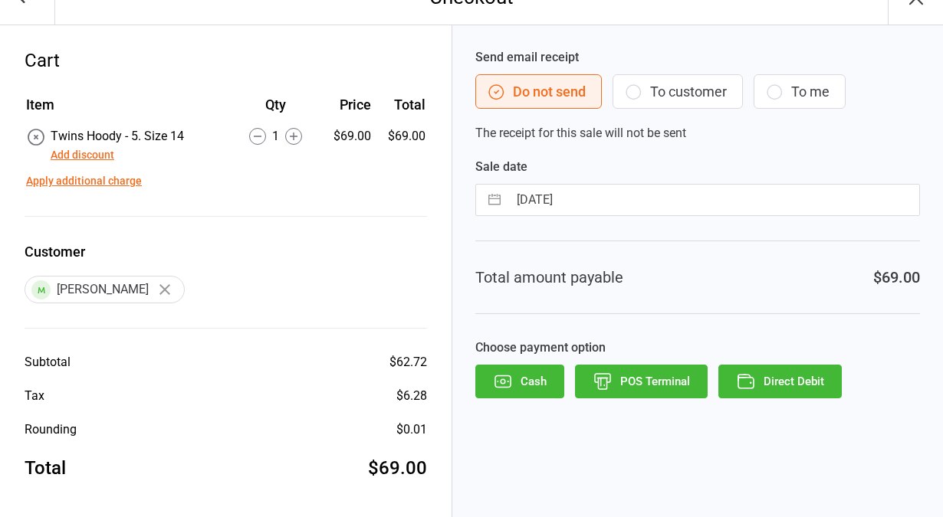
click at [631, 372] on button "POS Terminal" at bounding box center [641, 382] width 133 height 34
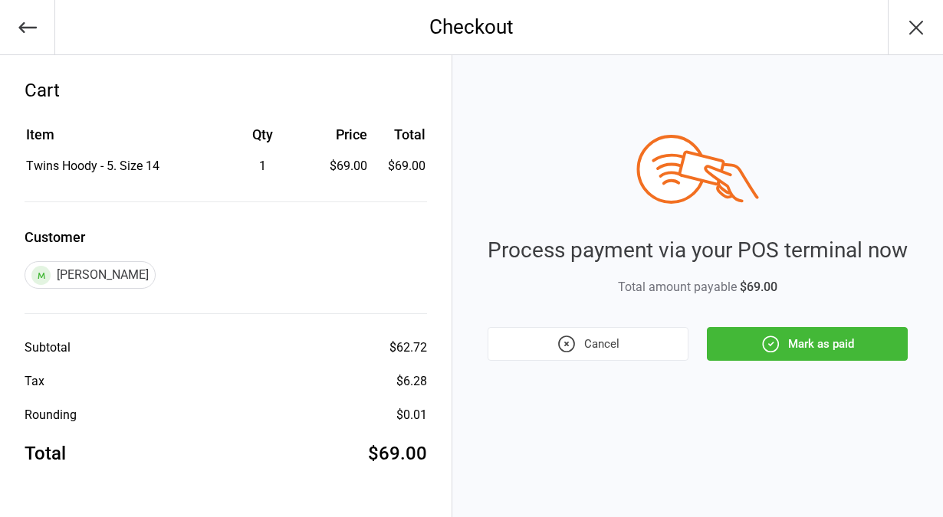
scroll to position [0, 0]
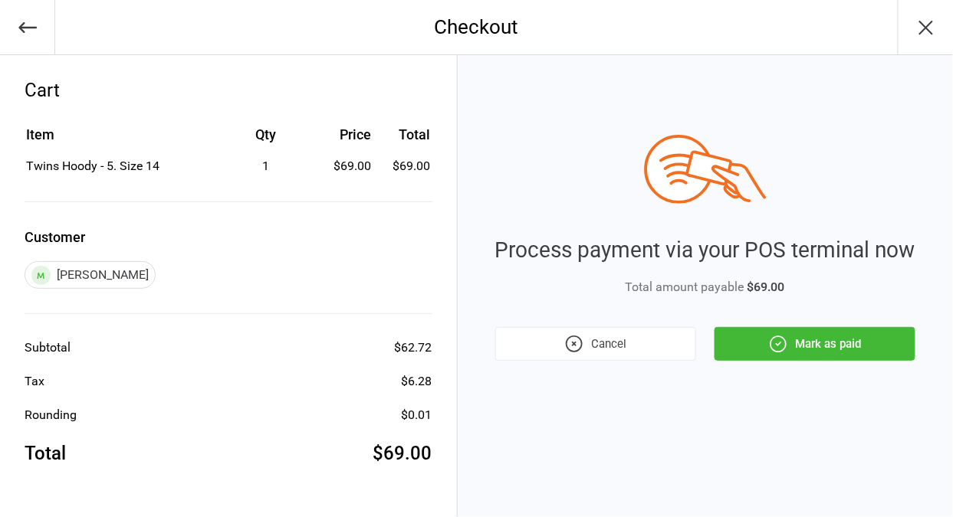
click at [820, 339] on button "Mark as paid" at bounding box center [814, 344] width 201 height 34
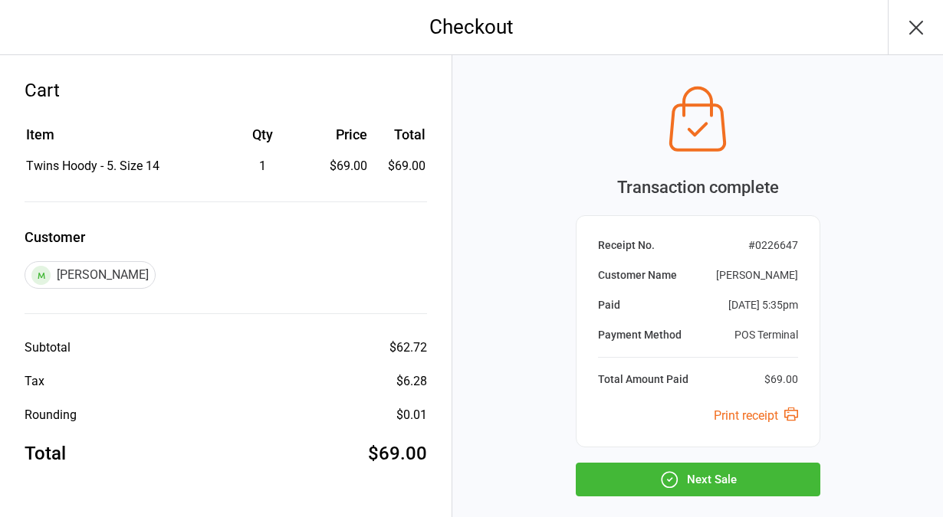
click at [708, 473] on button "Next Sale" at bounding box center [698, 480] width 245 height 34
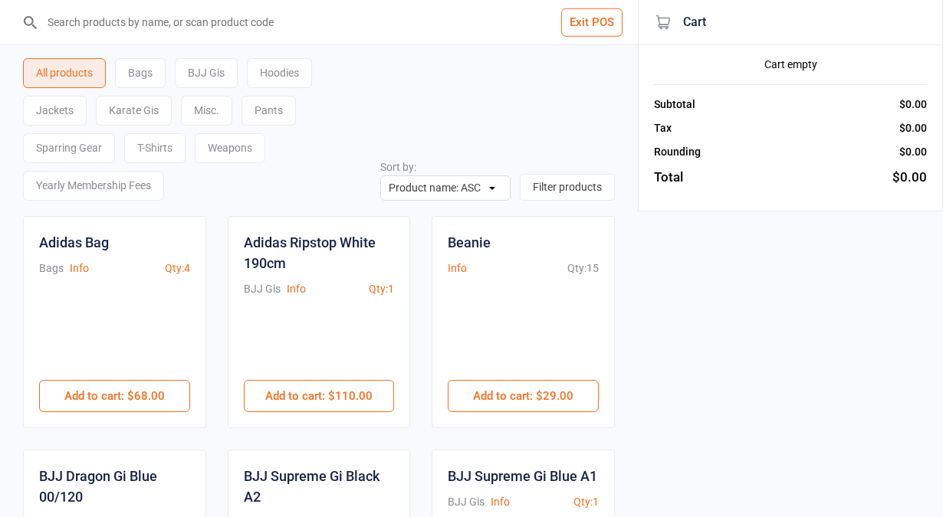
click at [586, 25] on button "Exit POS" at bounding box center [591, 22] width 61 height 28
